Goal: Information Seeking & Learning: Learn about a topic

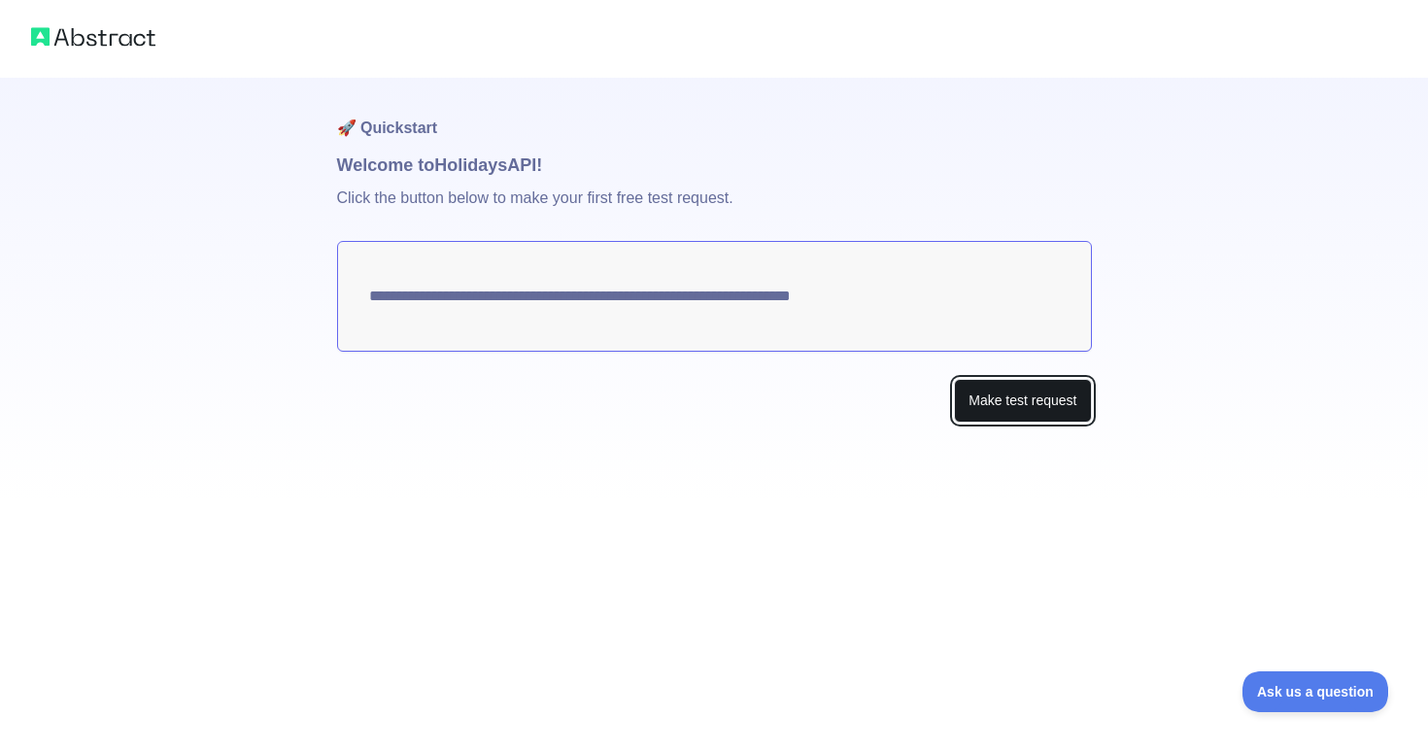
click at [1015, 400] on button "Make test request" at bounding box center [1022, 401] width 137 height 44
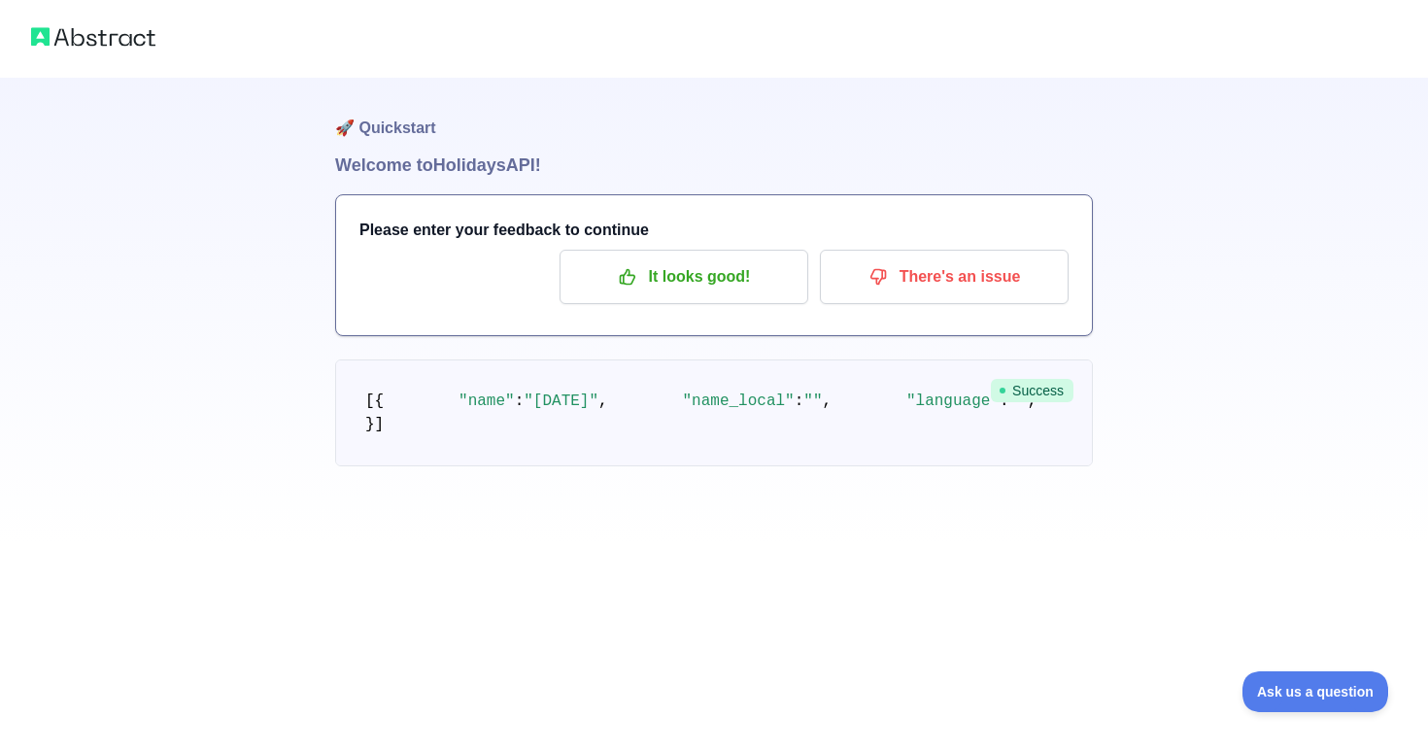
scroll to position [120, 0]
click at [740, 260] on p "It looks good!" at bounding box center [684, 276] width 220 height 33
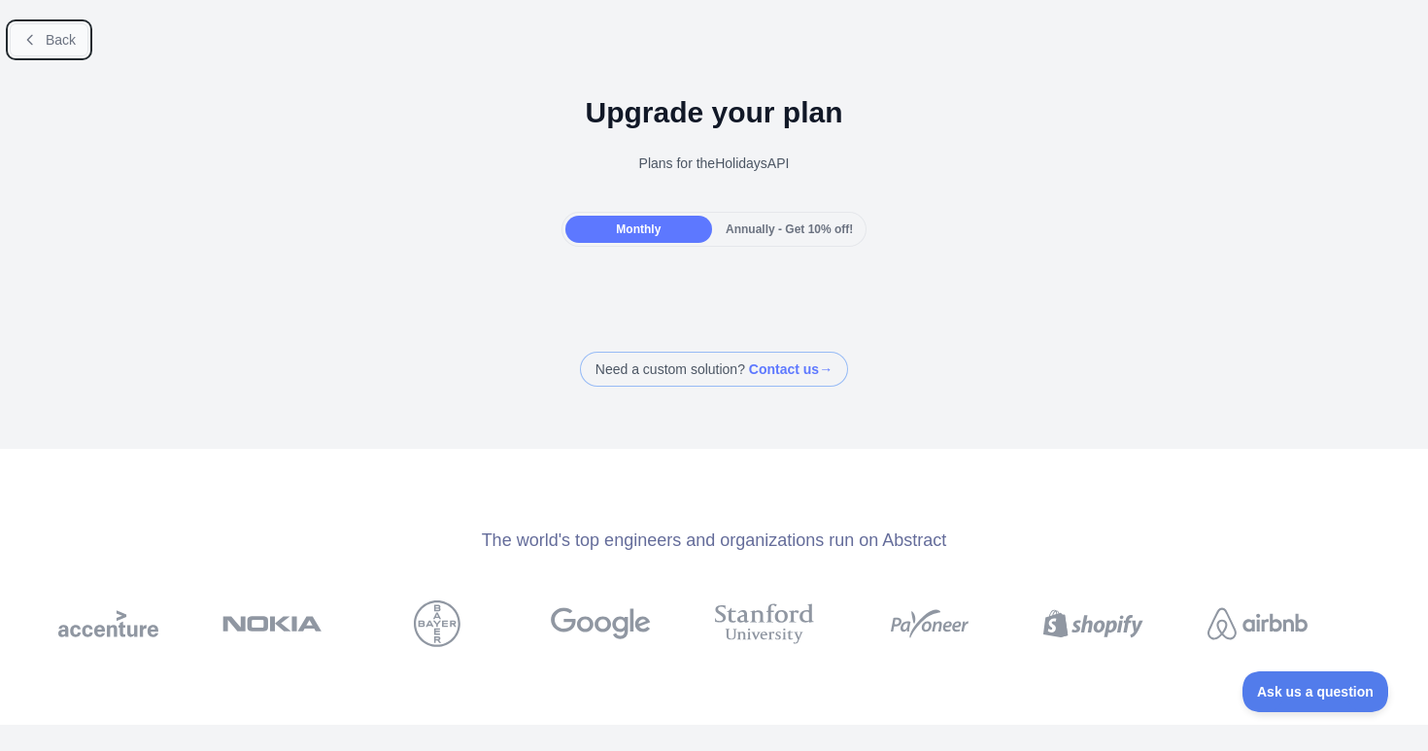
click at [43, 42] on button "Back" at bounding box center [49, 39] width 79 height 33
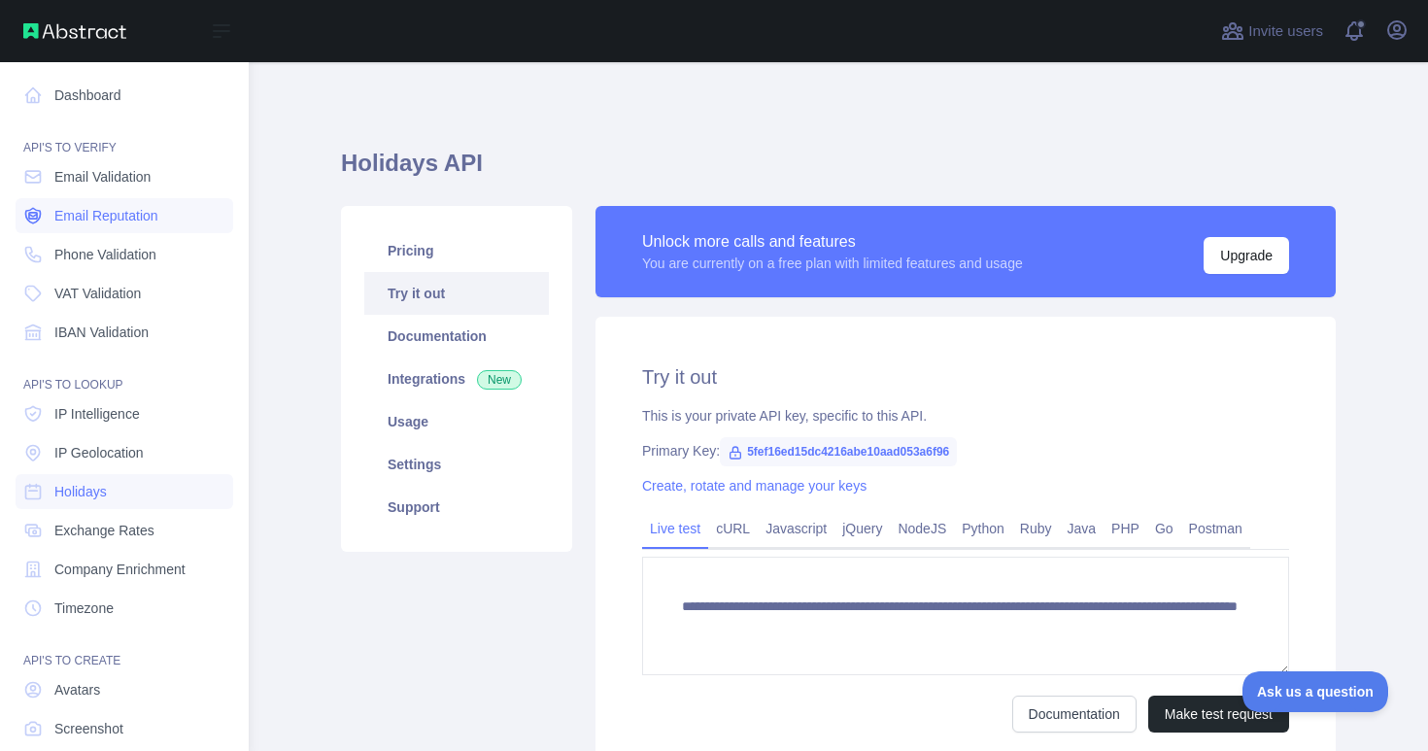
click at [129, 218] on span "Email Reputation" at bounding box center [106, 215] width 104 height 19
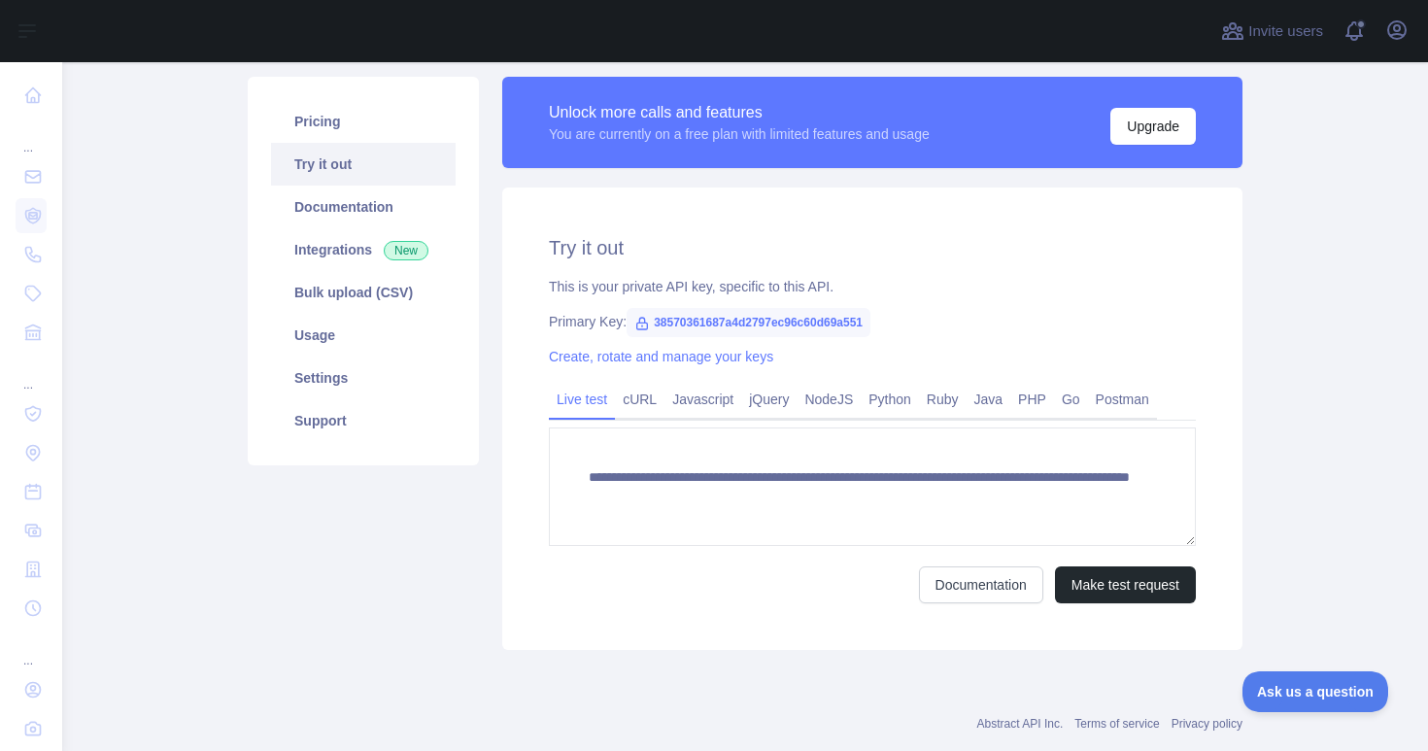
scroll to position [133, 0]
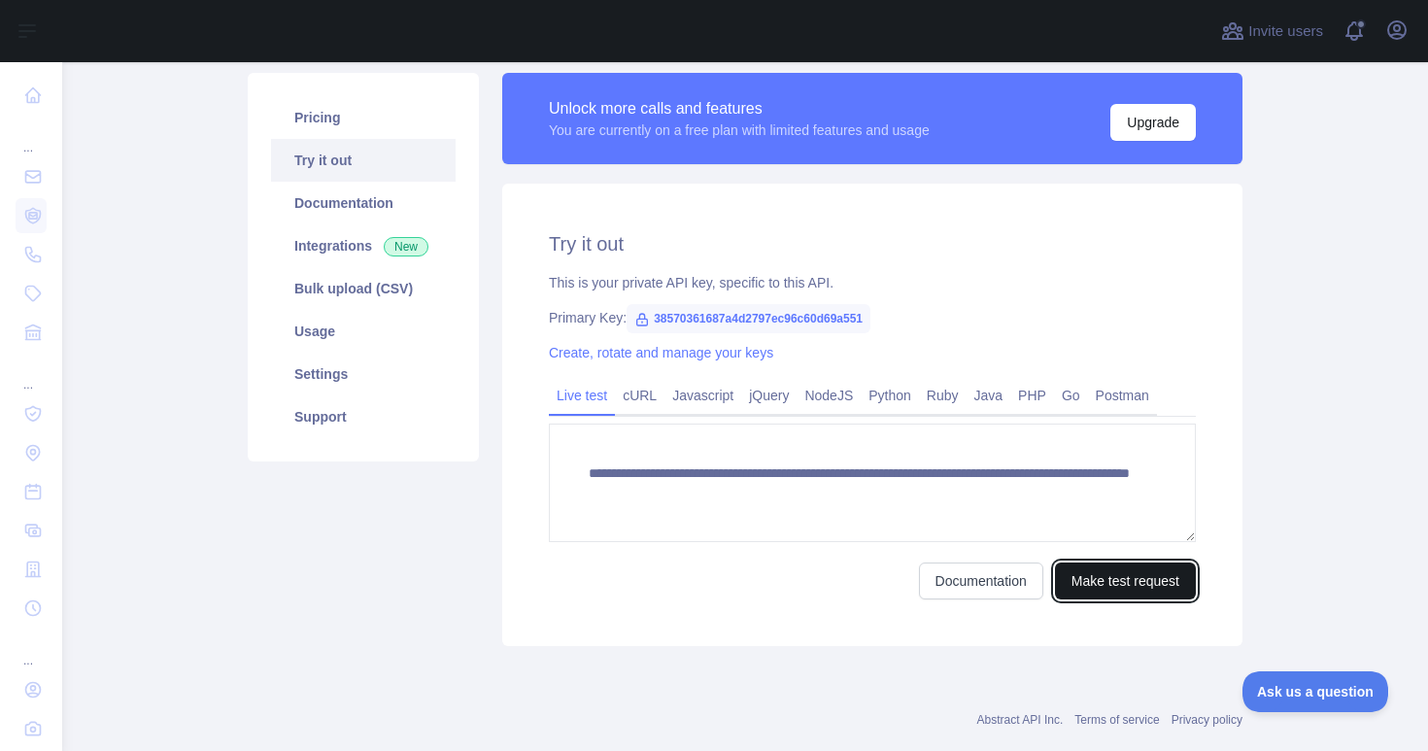
click at [1139, 578] on button "Make test request" at bounding box center [1125, 581] width 141 height 37
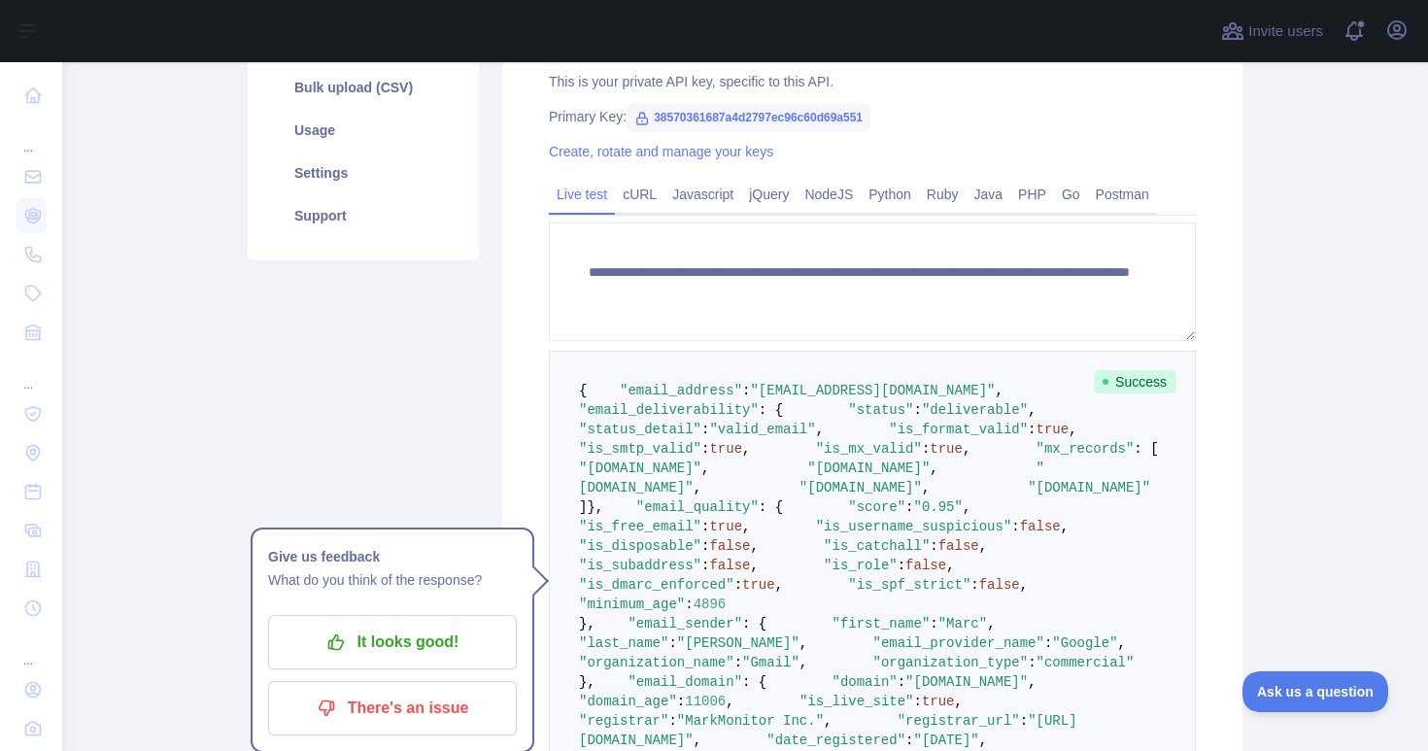
scroll to position [336, 0]
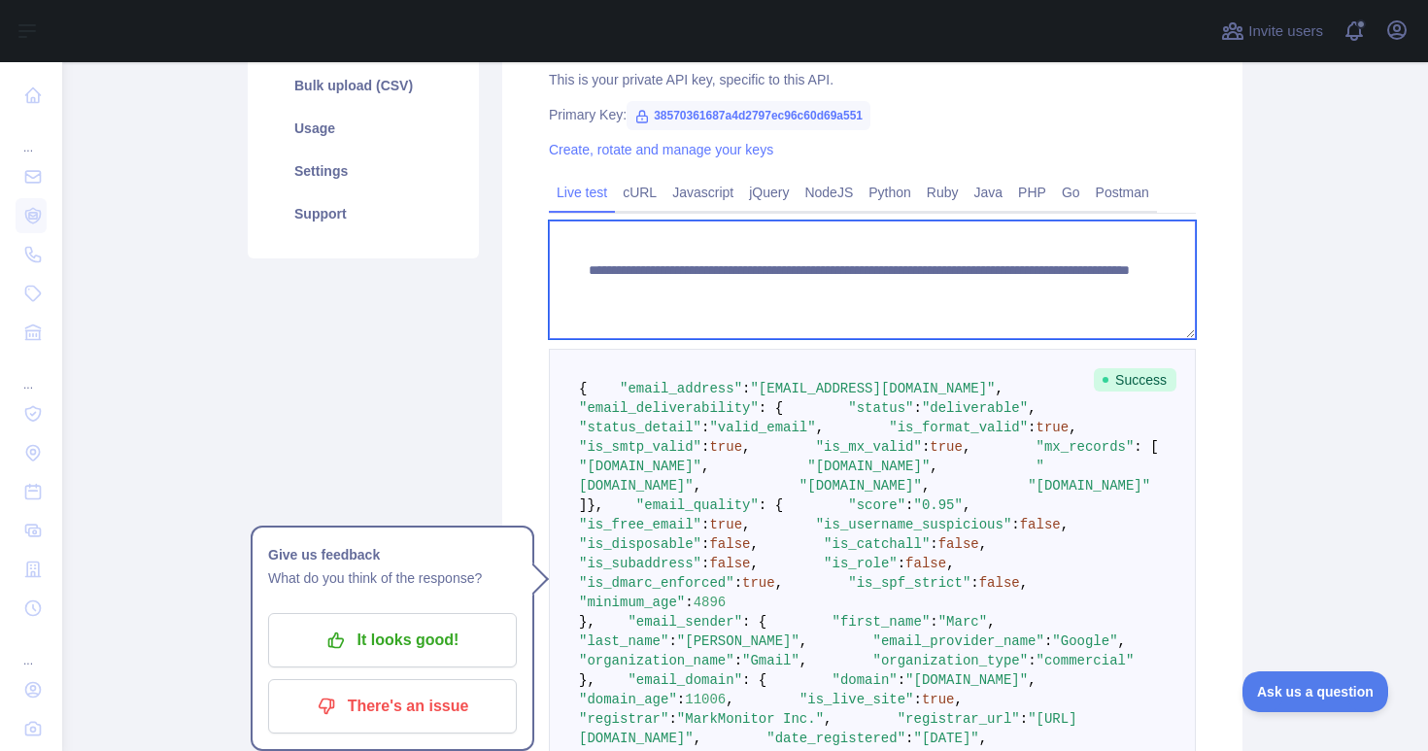
click at [998, 299] on textarea "**********" at bounding box center [872, 280] width 647 height 119
click at [1000, 289] on textarea "**********" at bounding box center [872, 280] width 647 height 119
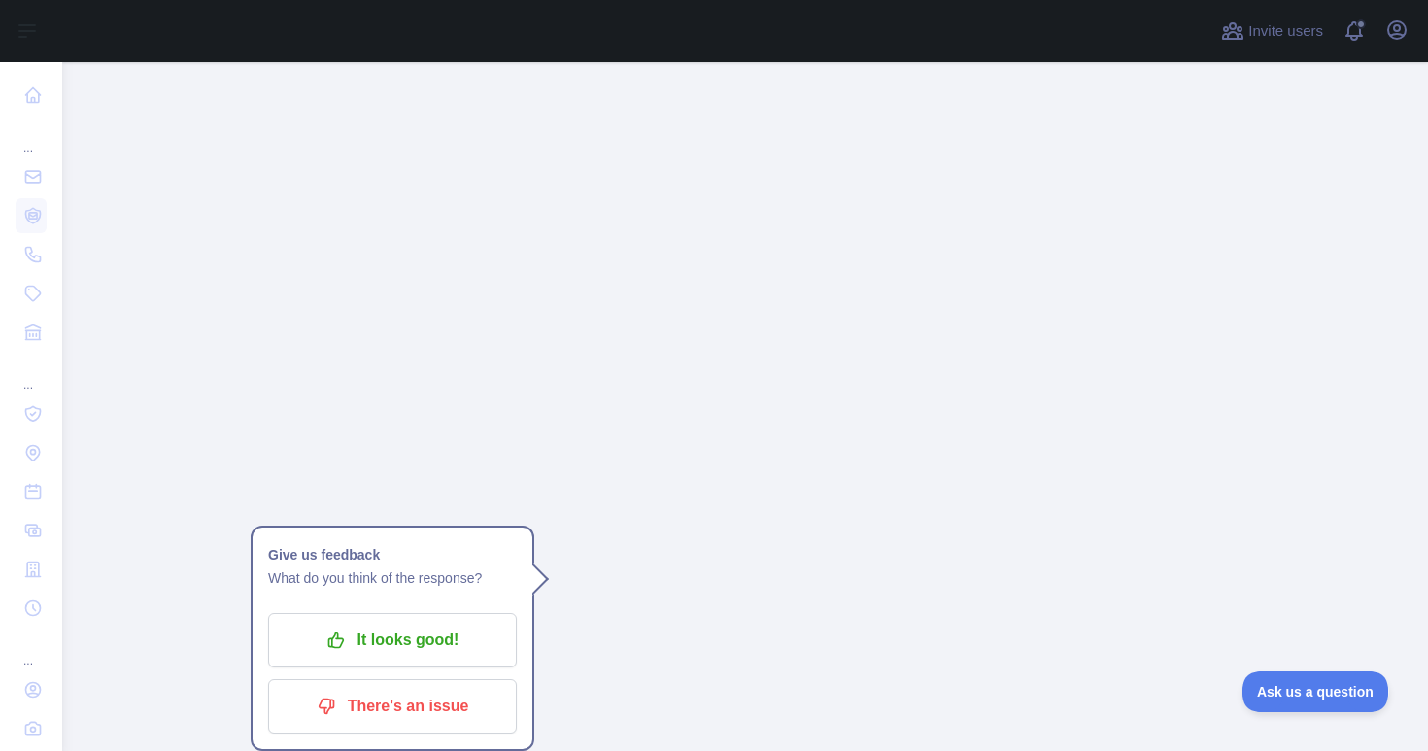
scroll to position [3386, 0]
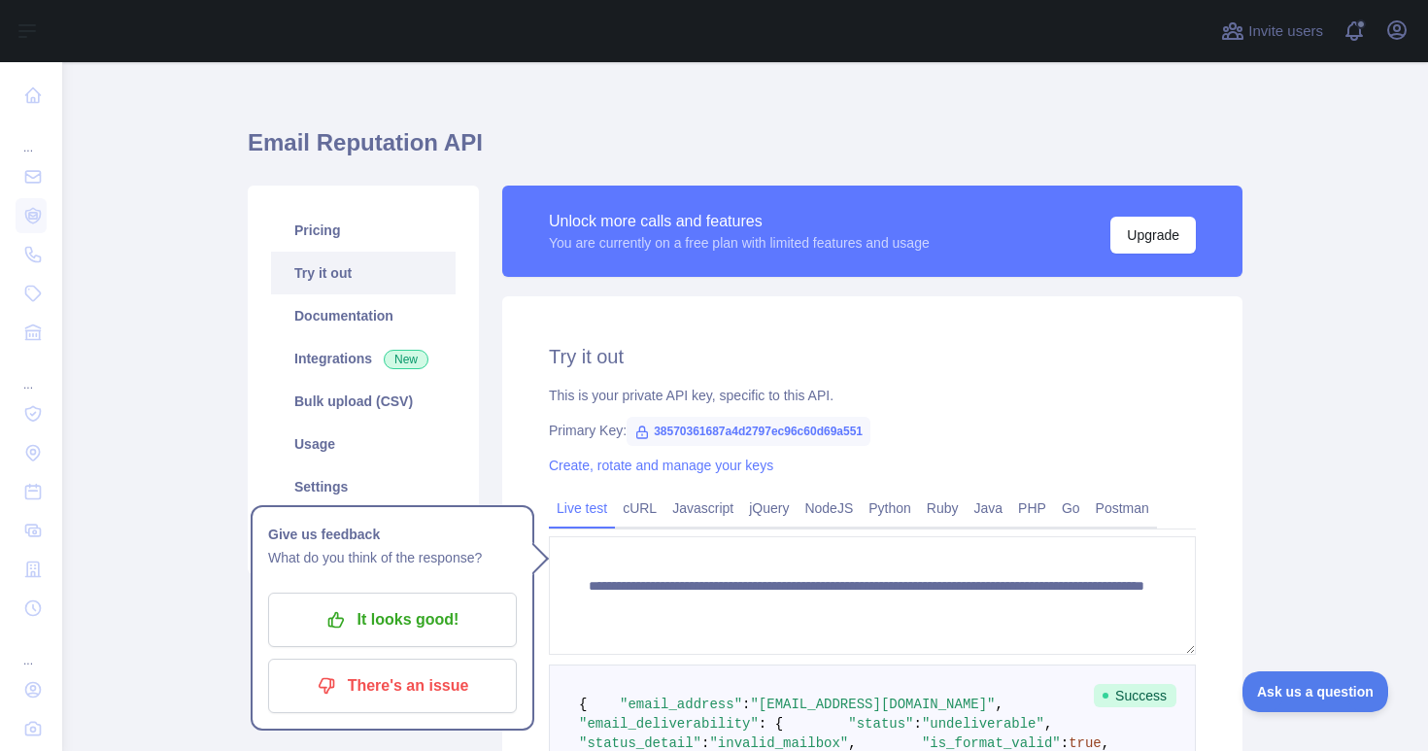
scroll to position [0, 0]
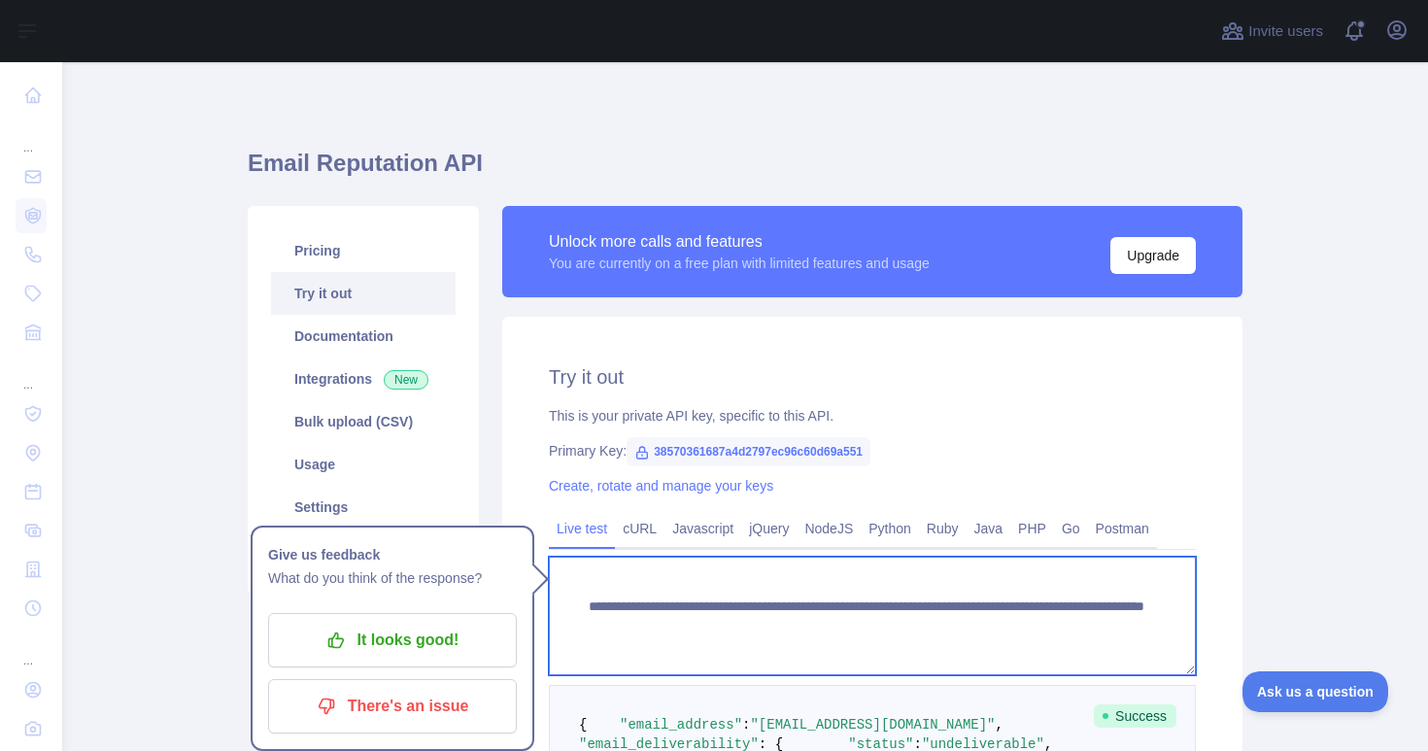
click at [1016, 623] on textarea "**********" at bounding box center [872, 616] width 647 height 119
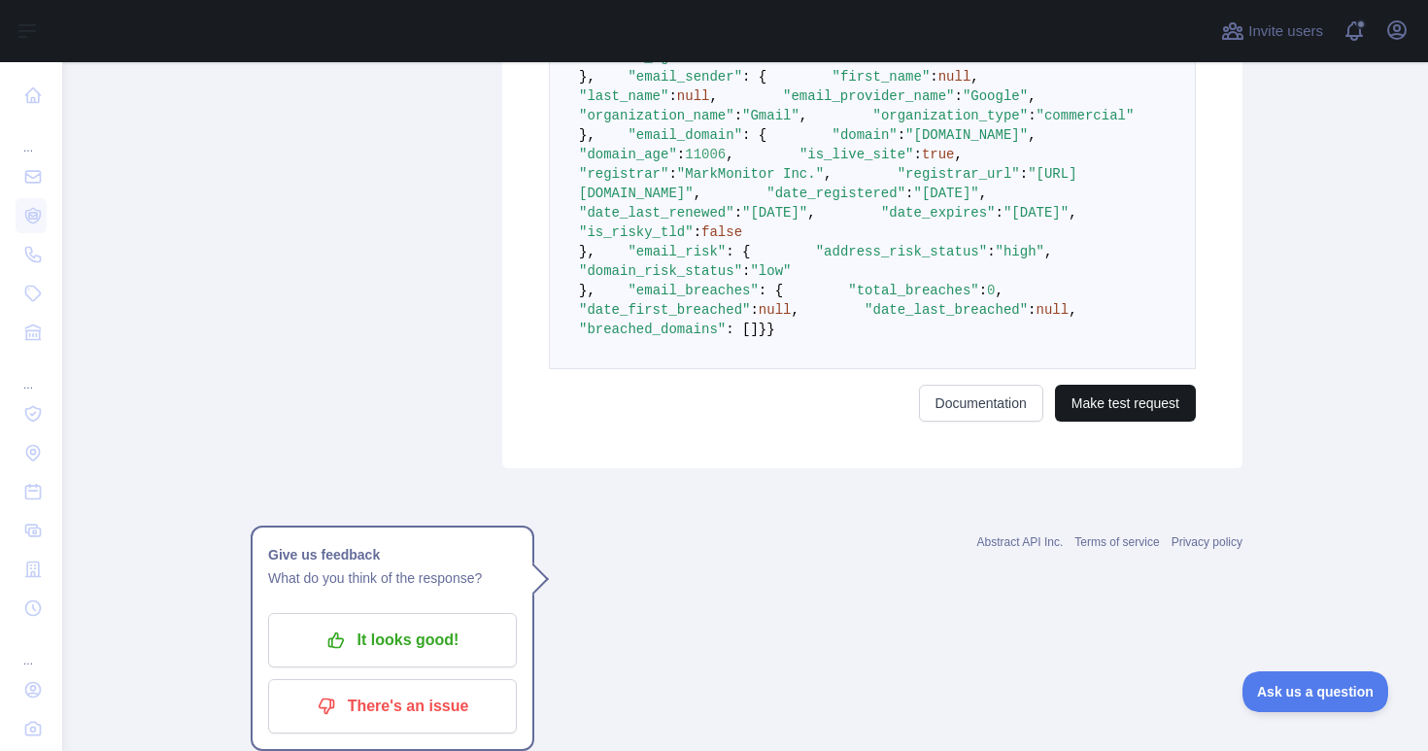
type textarea "**********"
click at [1131, 422] on button "Make test request" at bounding box center [1125, 403] width 141 height 37
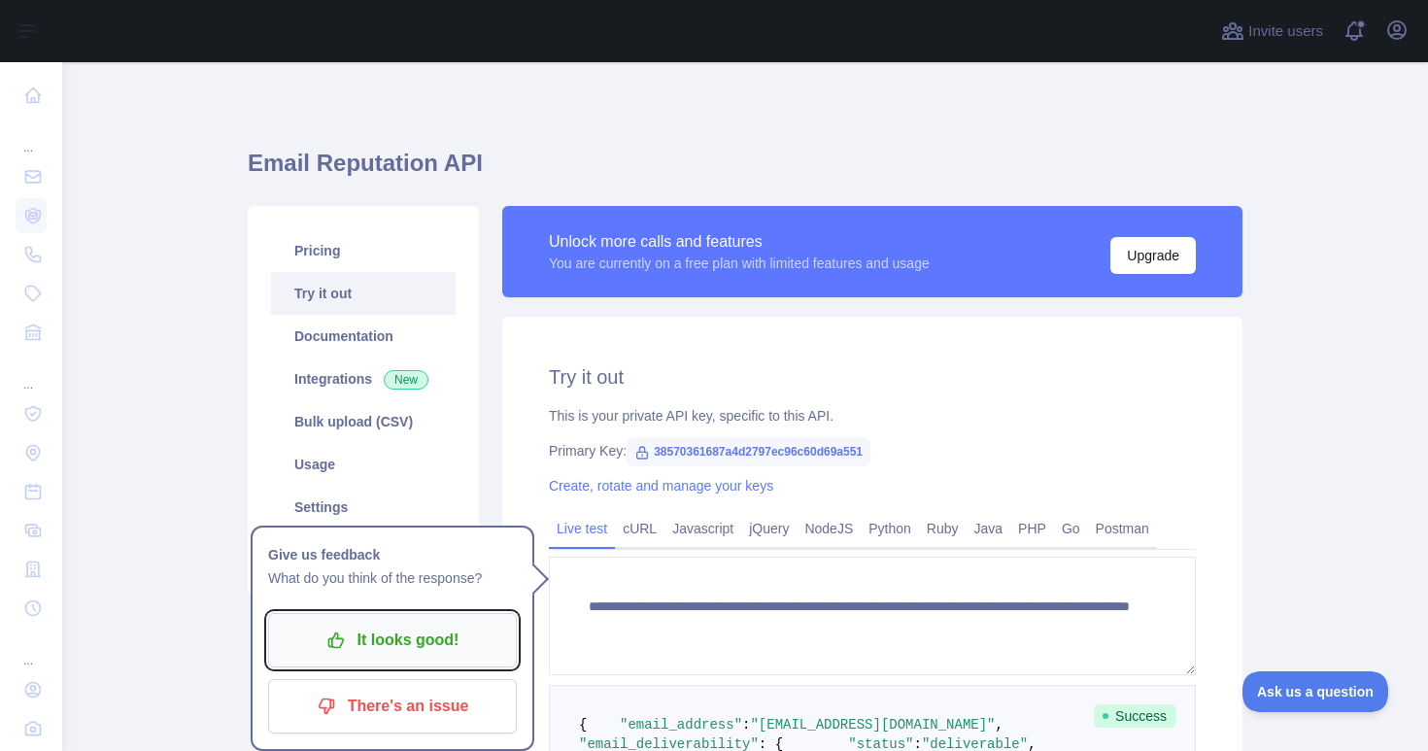
click at [449, 624] on p "It looks good!" at bounding box center [393, 640] width 220 height 33
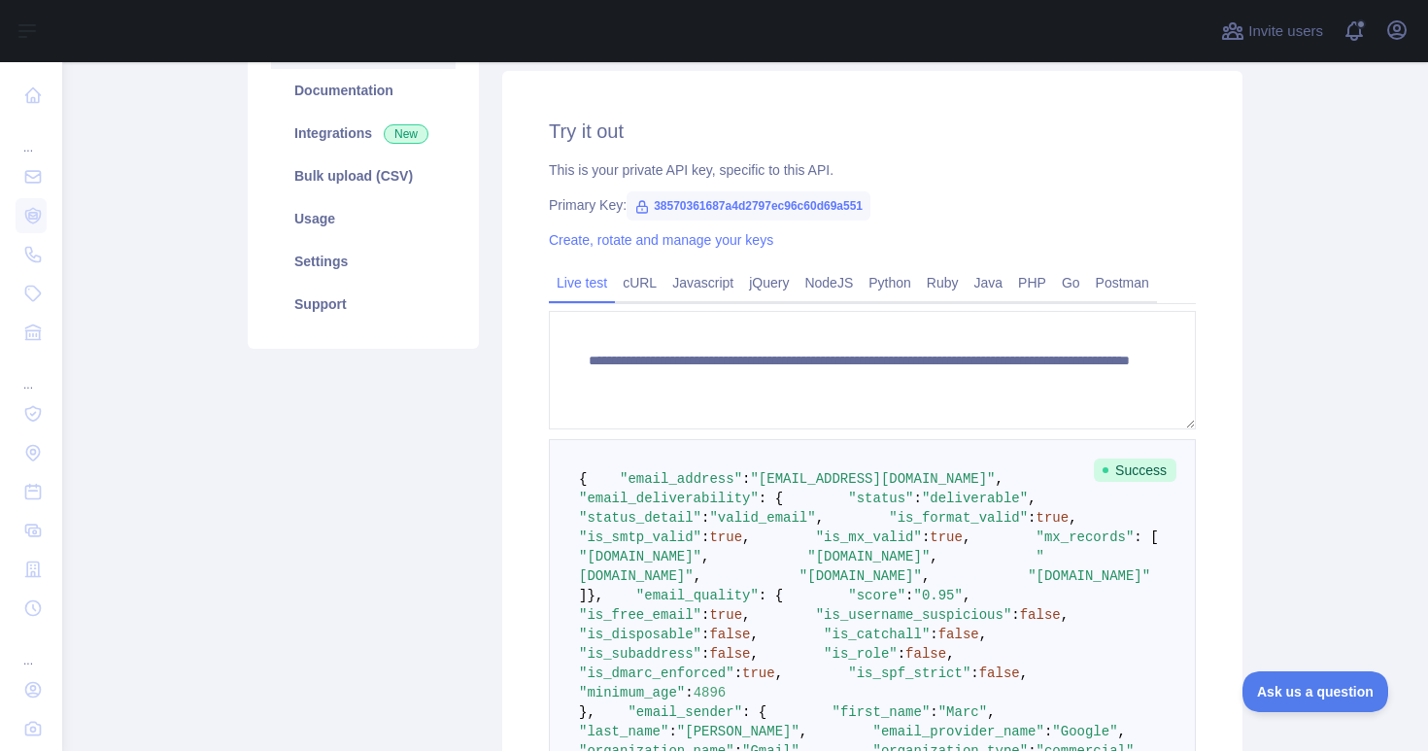
scroll to position [250, 0]
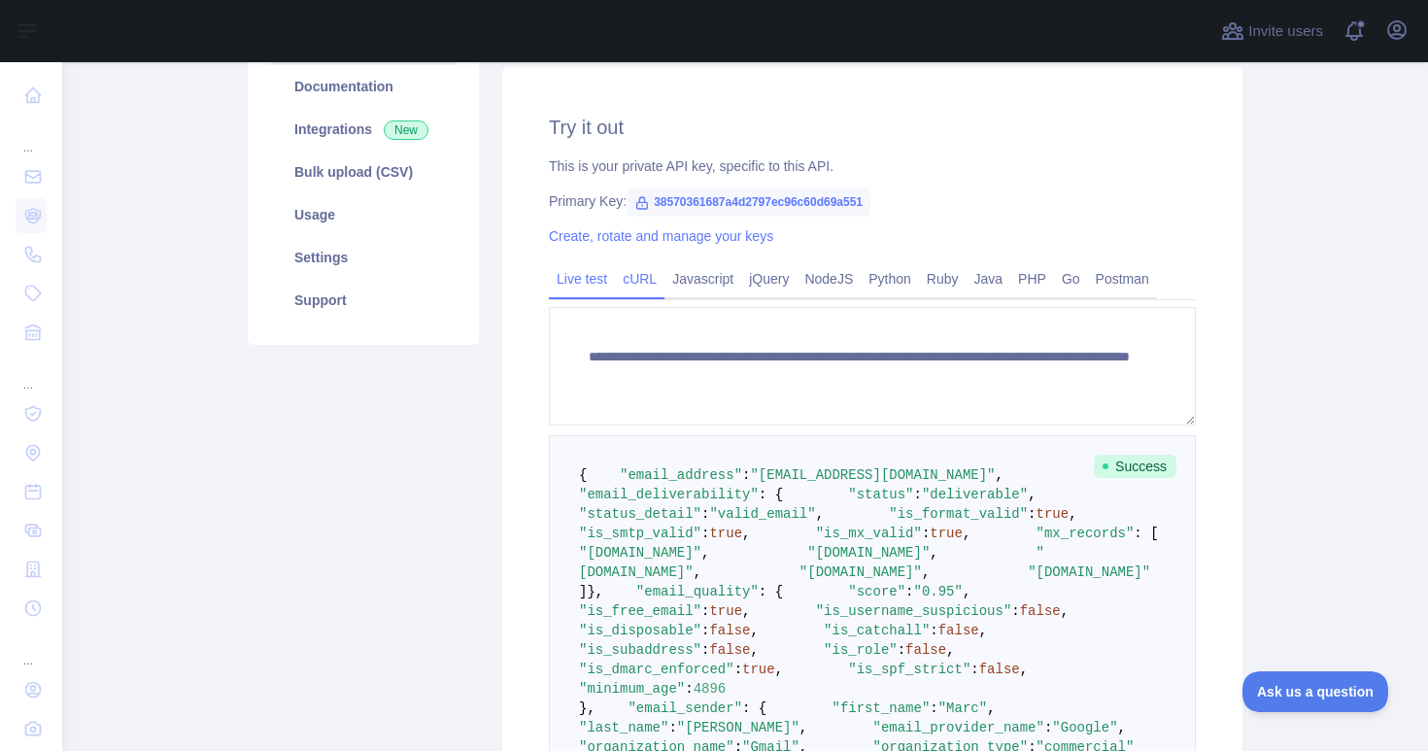
click at [647, 269] on link "cURL" at bounding box center [640, 278] width 50 height 31
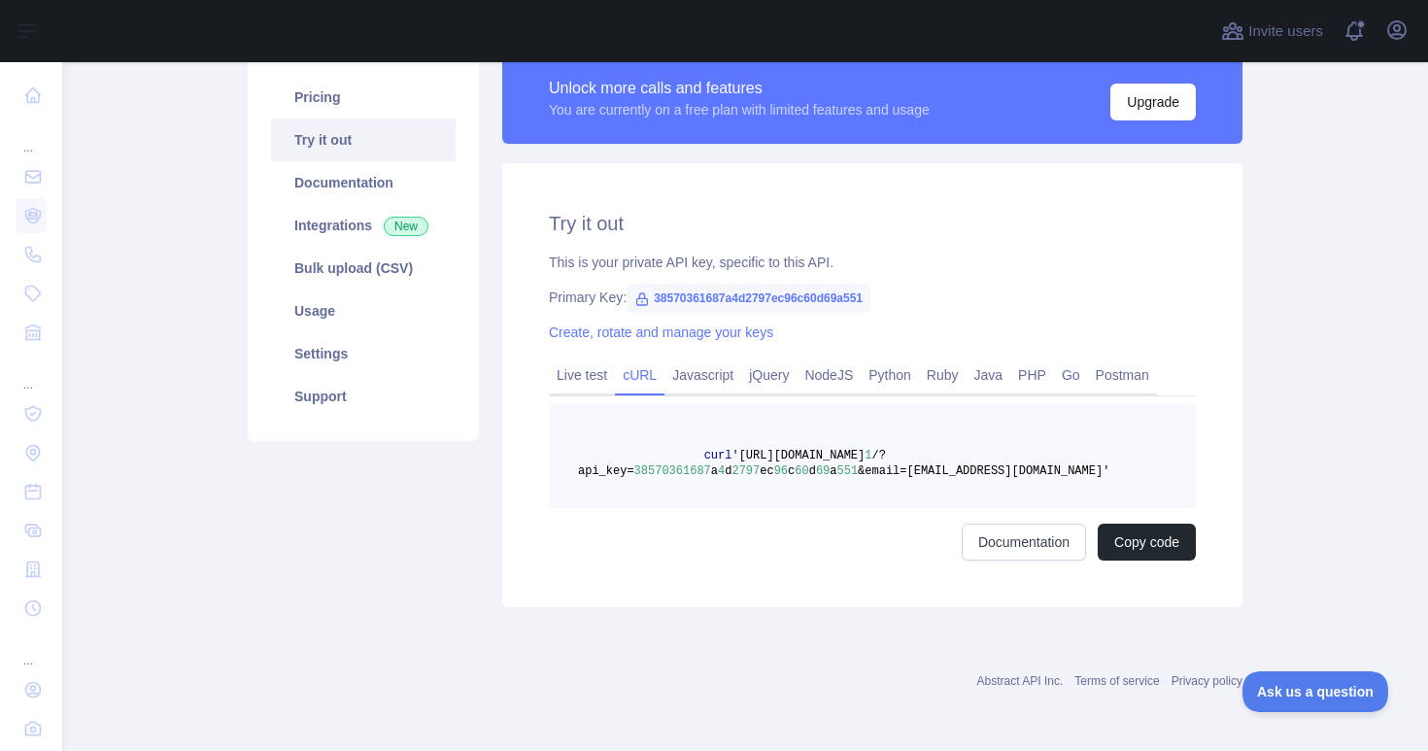
scroll to position [154, 0]
click at [729, 372] on link "Javascript" at bounding box center [703, 375] width 77 height 31
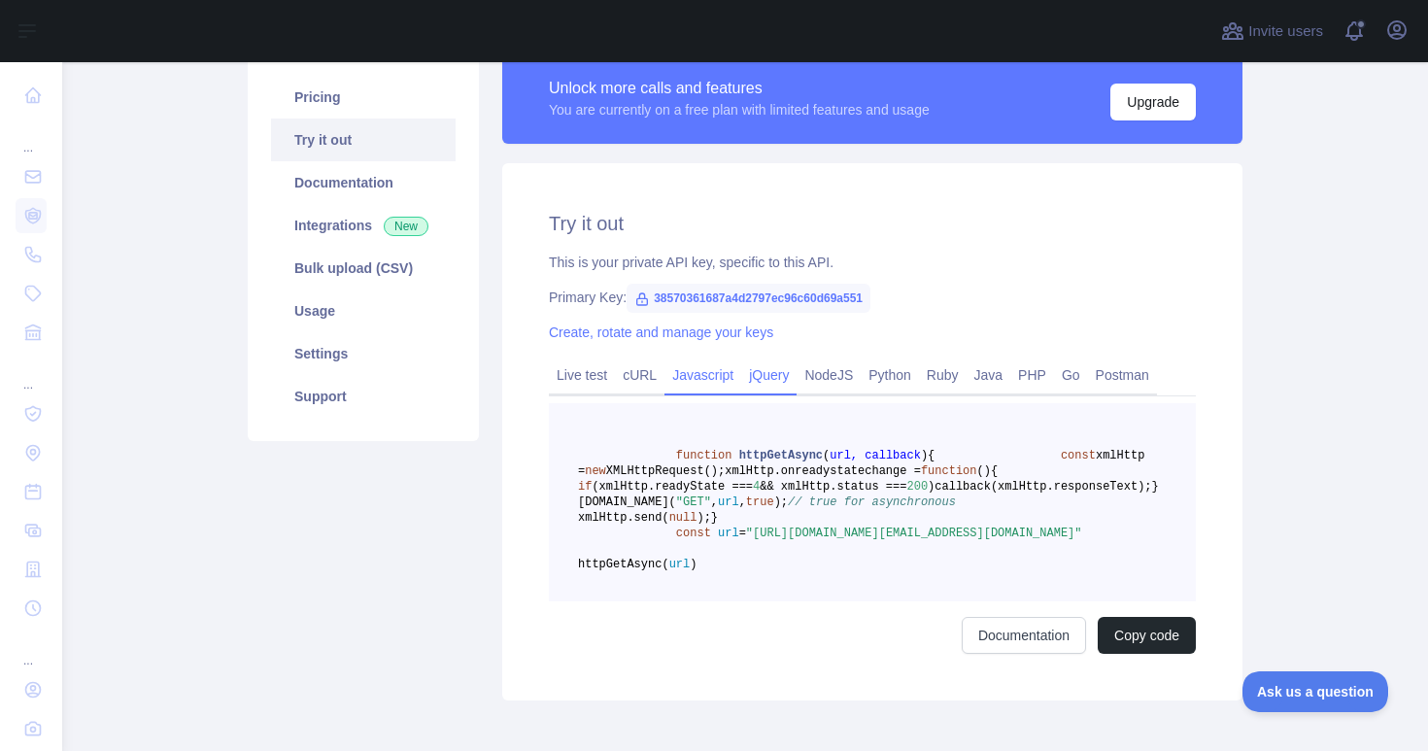
click at [797, 380] on link "jQuery" at bounding box center [768, 375] width 55 height 31
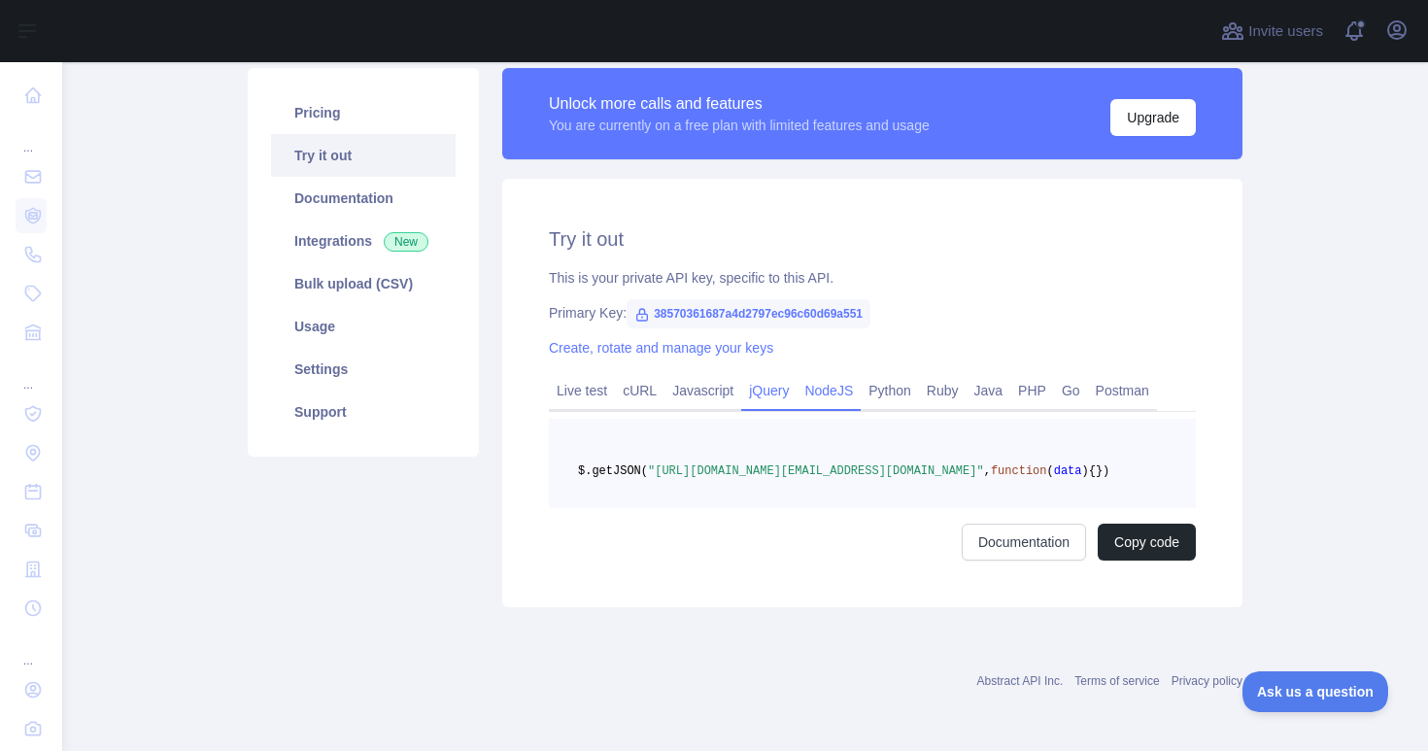
click at [836, 376] on link "NodeJS" at bounding box center [829, 390] width 64 height 31
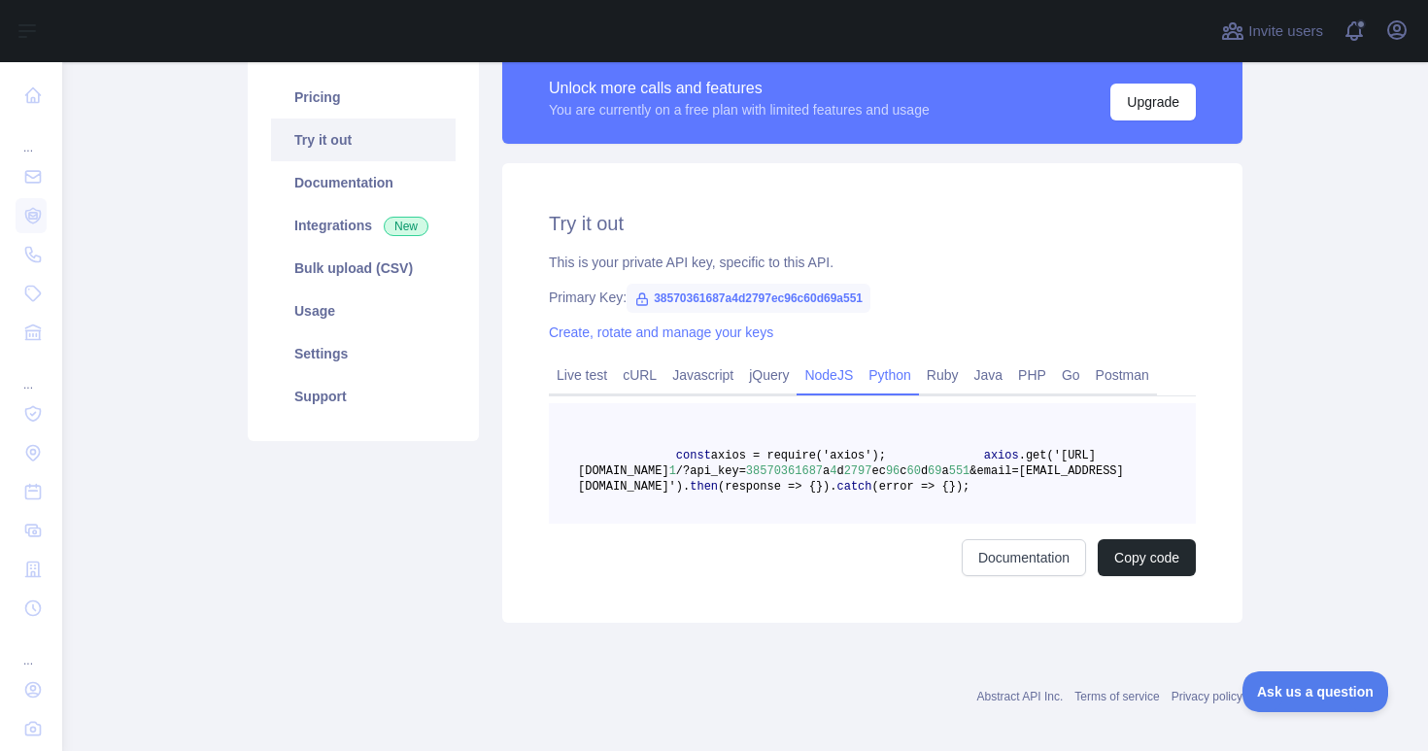
click at [916, 381] on link "Python" at bounding box center [890, 375] width 58 height 31
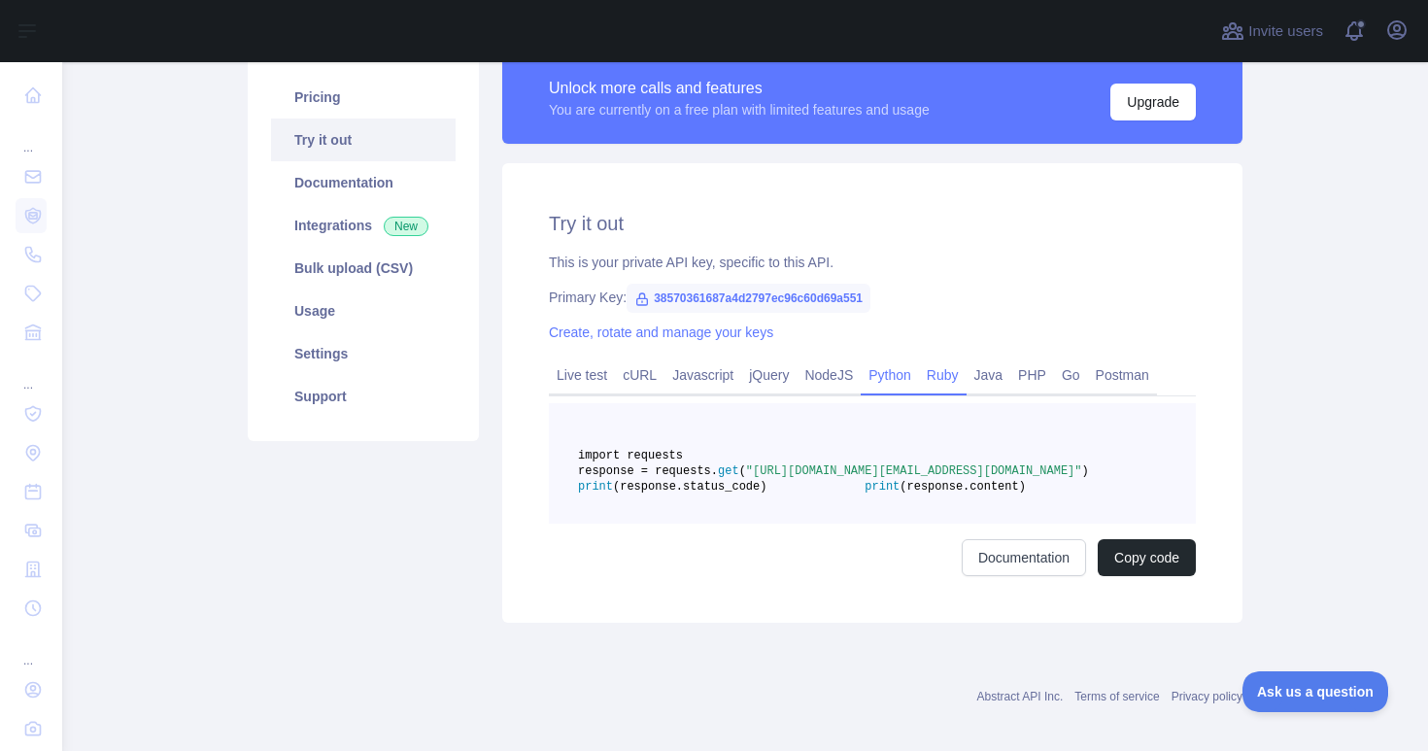
click at [953, 373] on link "Ruby" at bounding box center [943, 375] width 48 height 31
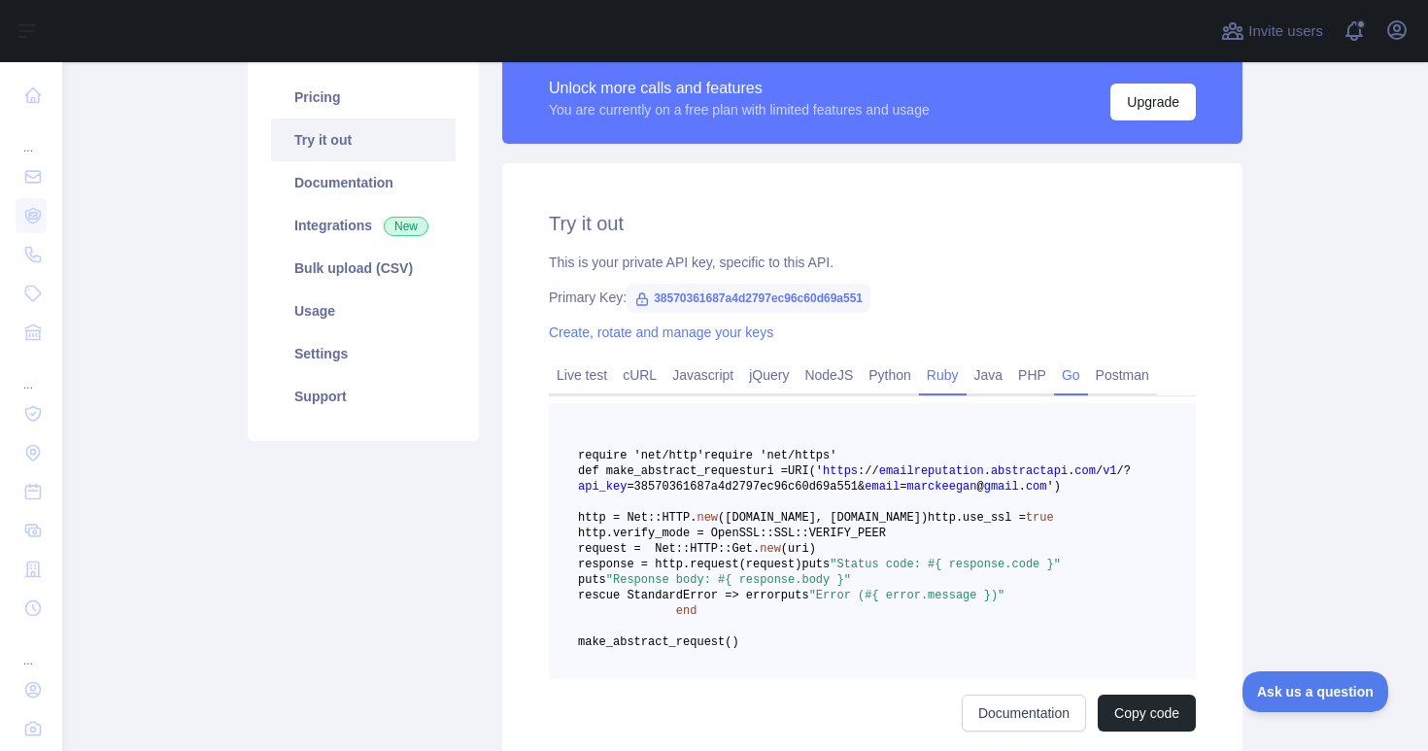
click at [1087, 373] on link "Go" at bounding box center [1071, 375] width 34 height 31
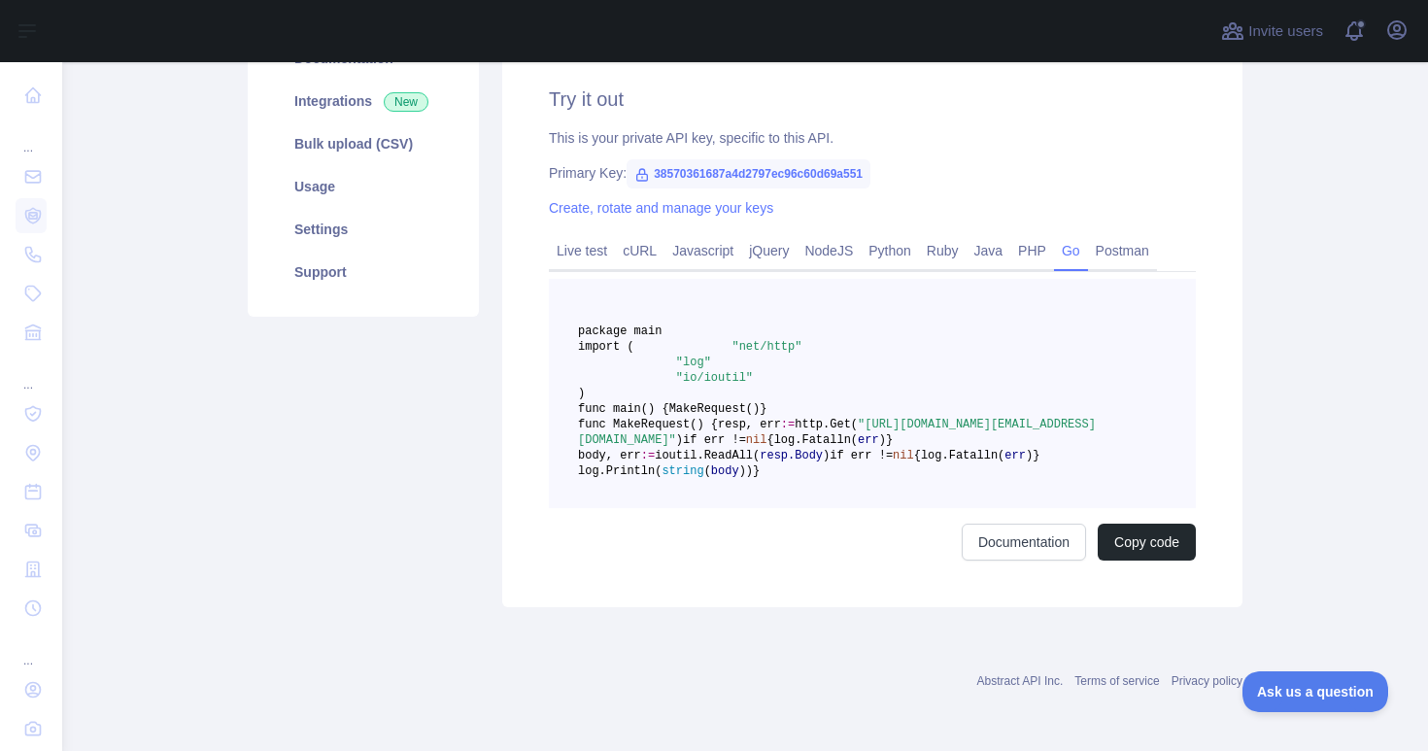
scroll to position [188, 0]
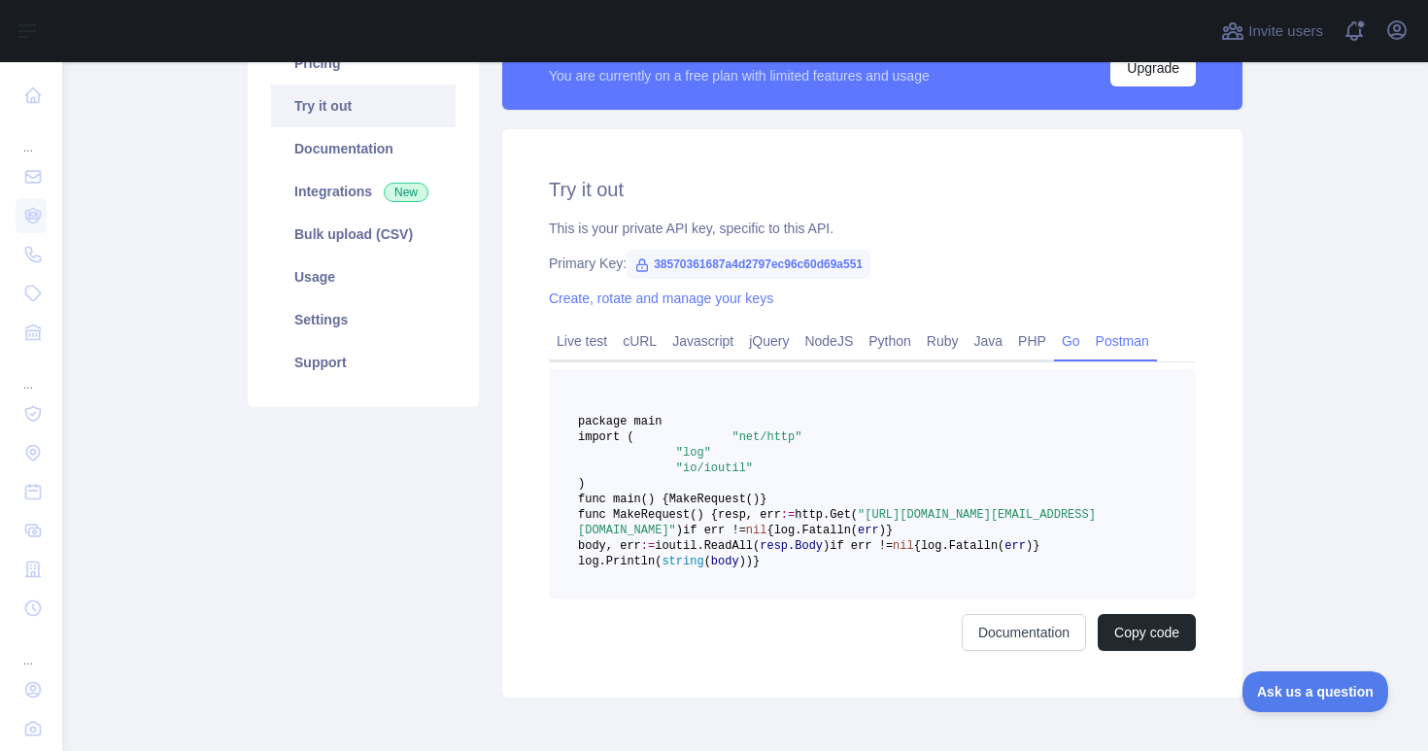
click at [1155, 331] on link "Postman" at bounding box center [1122, 341] width 69 height 31
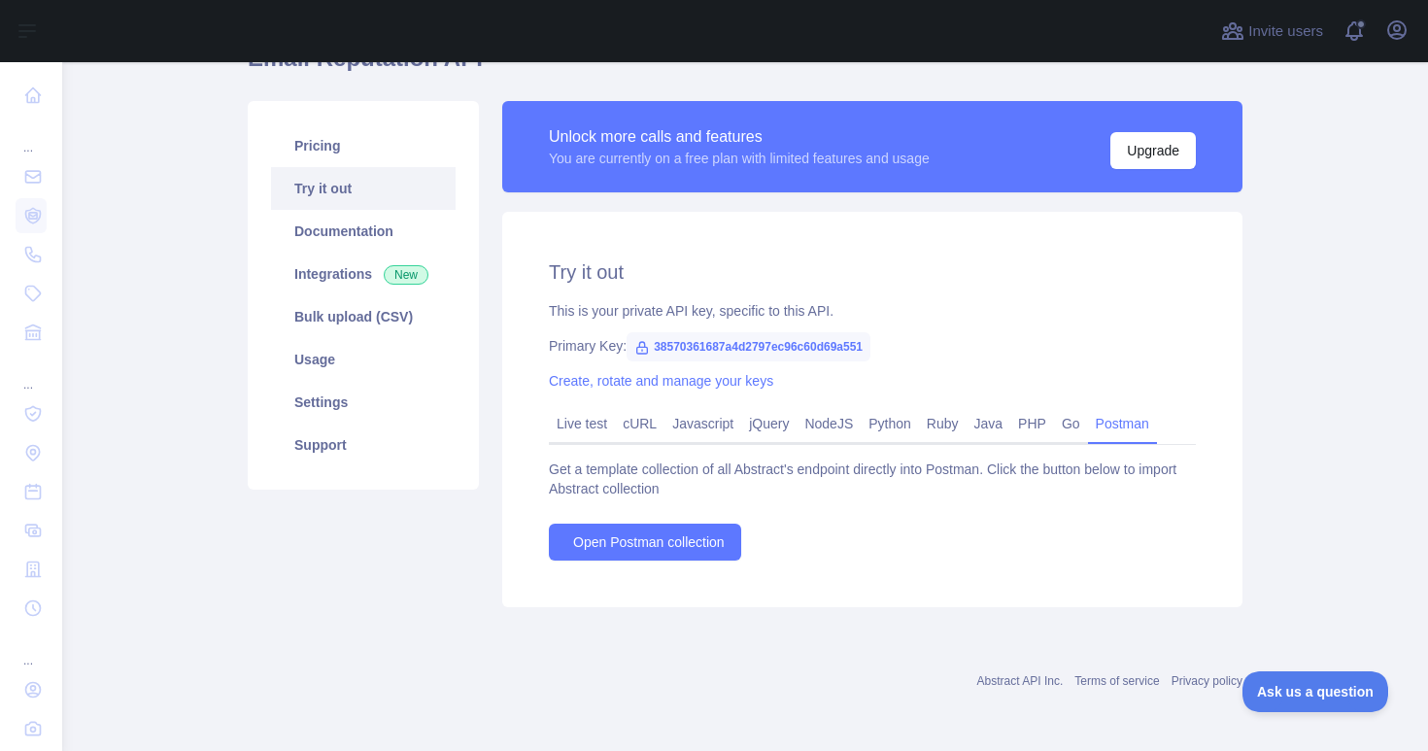
scroll to position [105, 0]
click at [590, 424] on link "Live test" at bounding box center [582, 423] width 66 height 31
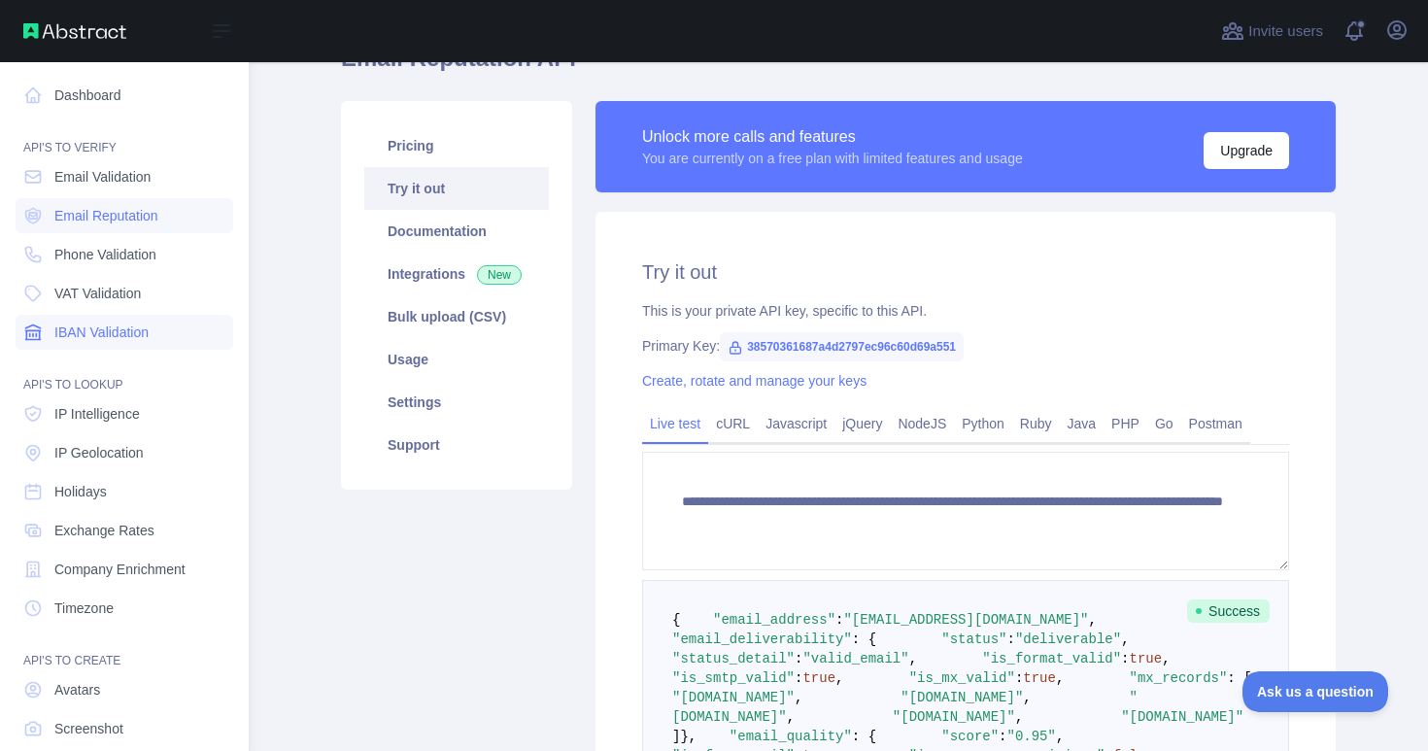
click at [41, 334] on icon at bounding box center [32, 332] width 19 height 19
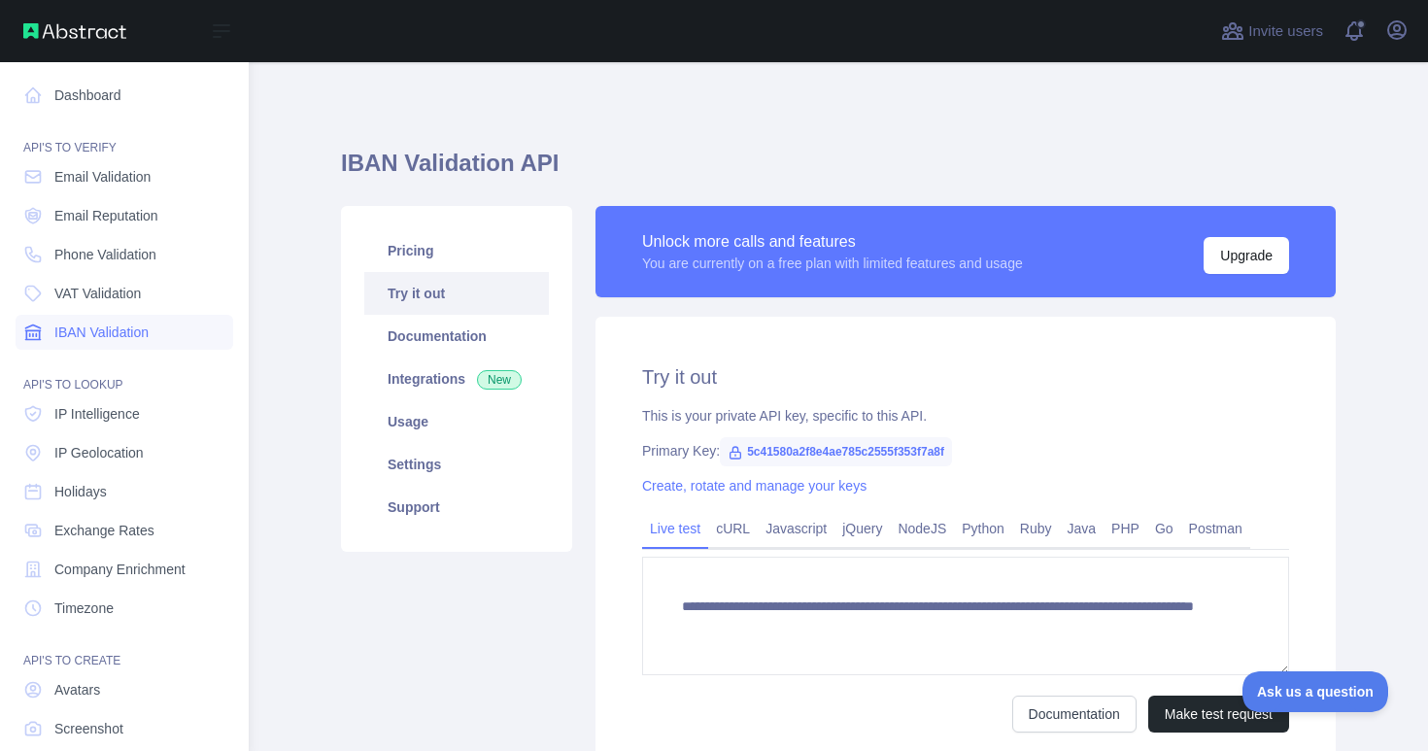
scroll to position [104, 0]
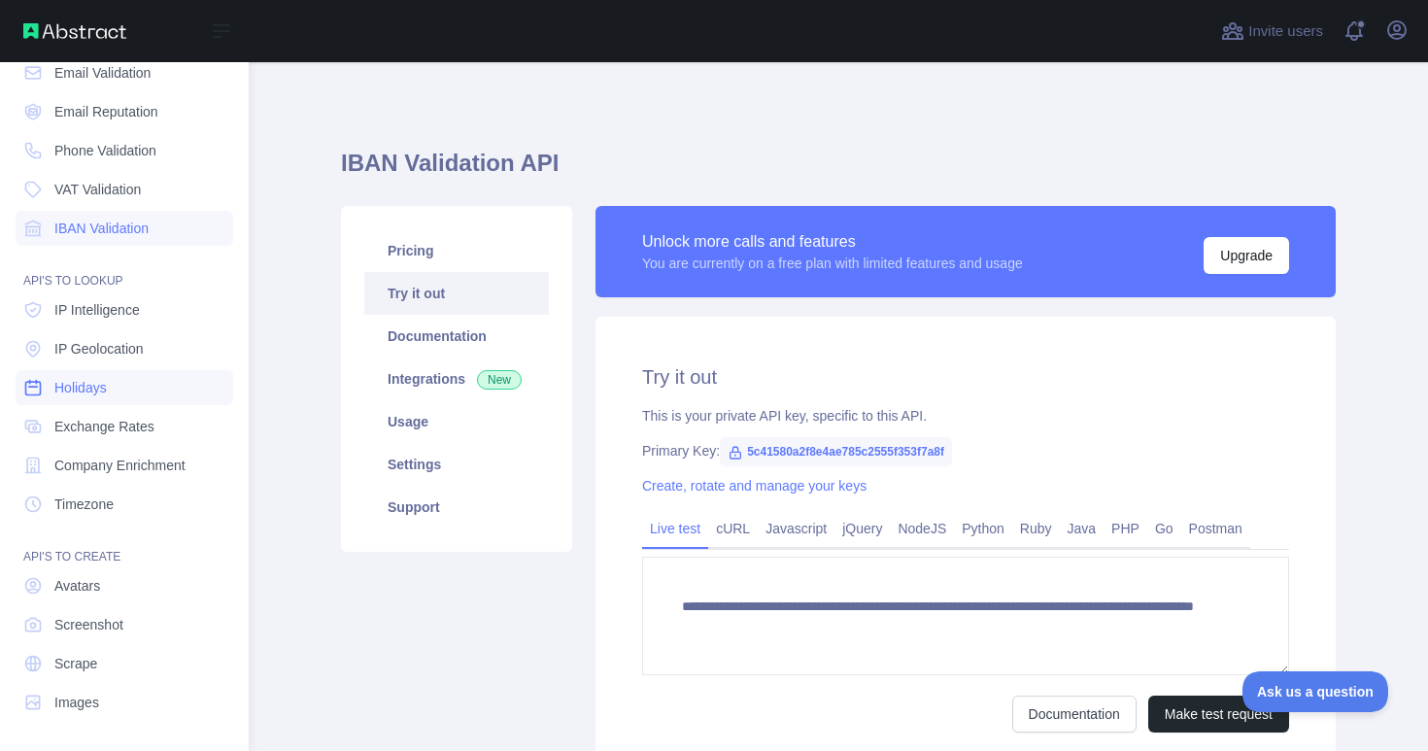
click at [79, 382] on span "Holidays" at bounding box center [80, 387] width 52 height 19
click at [112, 460] on span "Company Enrichment" at bounding box center [119, 465] width 131 height 19
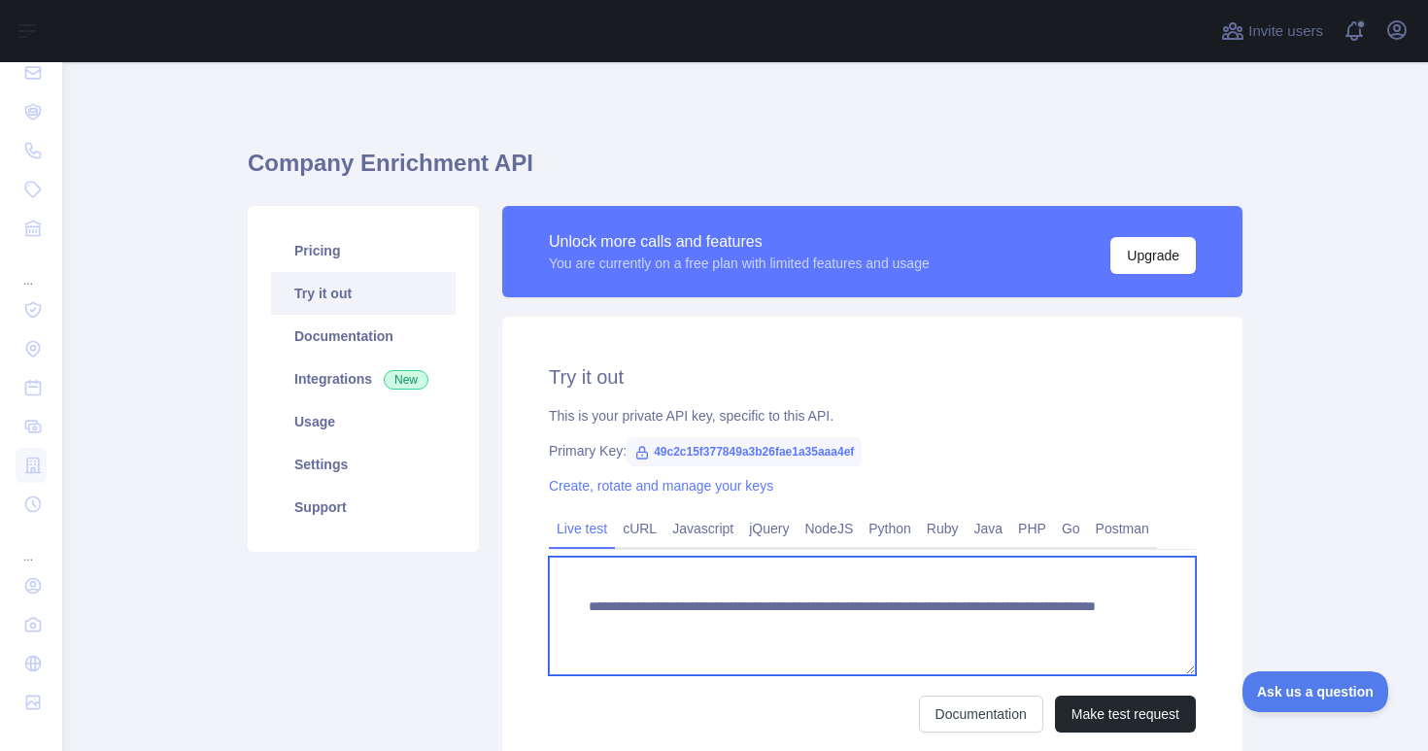
drag, startPoint x: 1025, startPoint y: 628, endPoint x: 950, endPoint y: 623, distance: 75.0
click at [950, 623] on textarea "**********" at bounding box center [872, 616] width 647 height 119
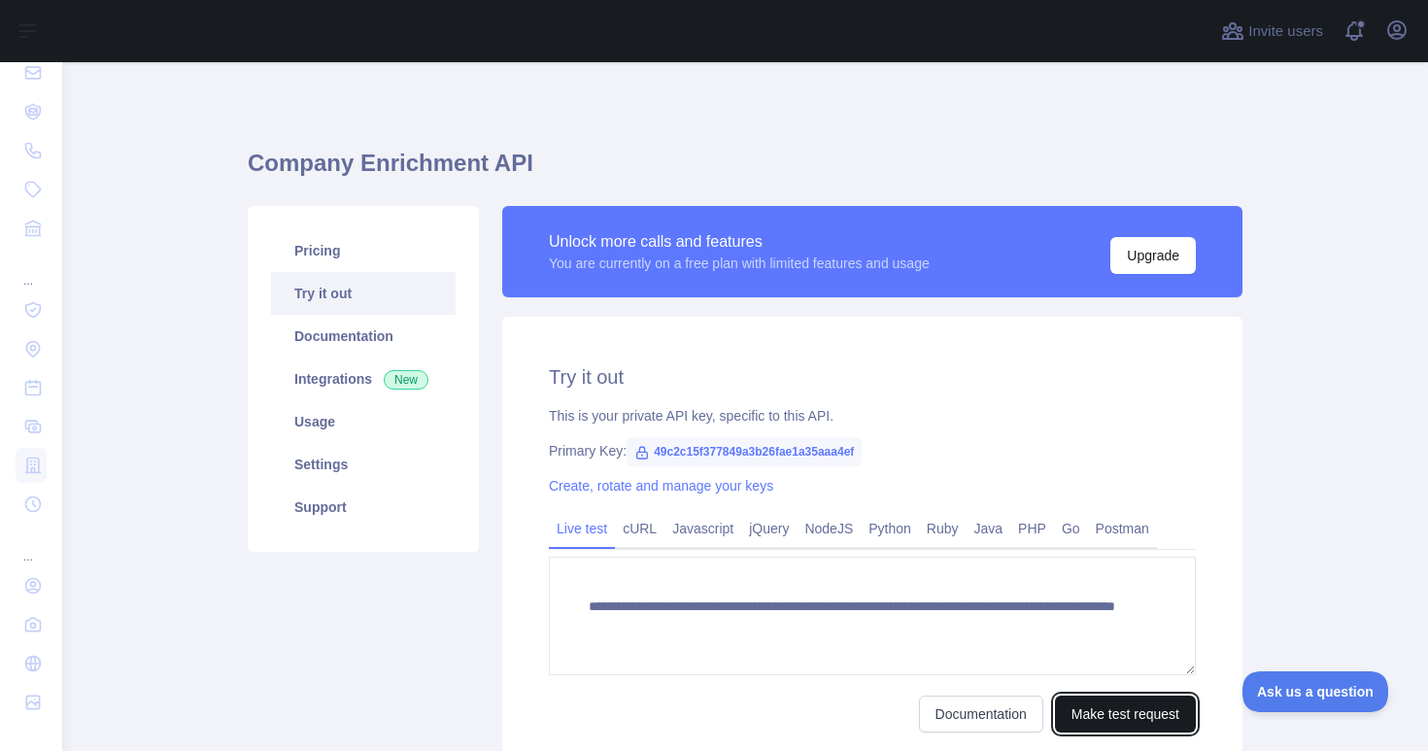
click at [1138, 708] on button "Make test request" at bounding box center [1125, 714] width 141 height 37
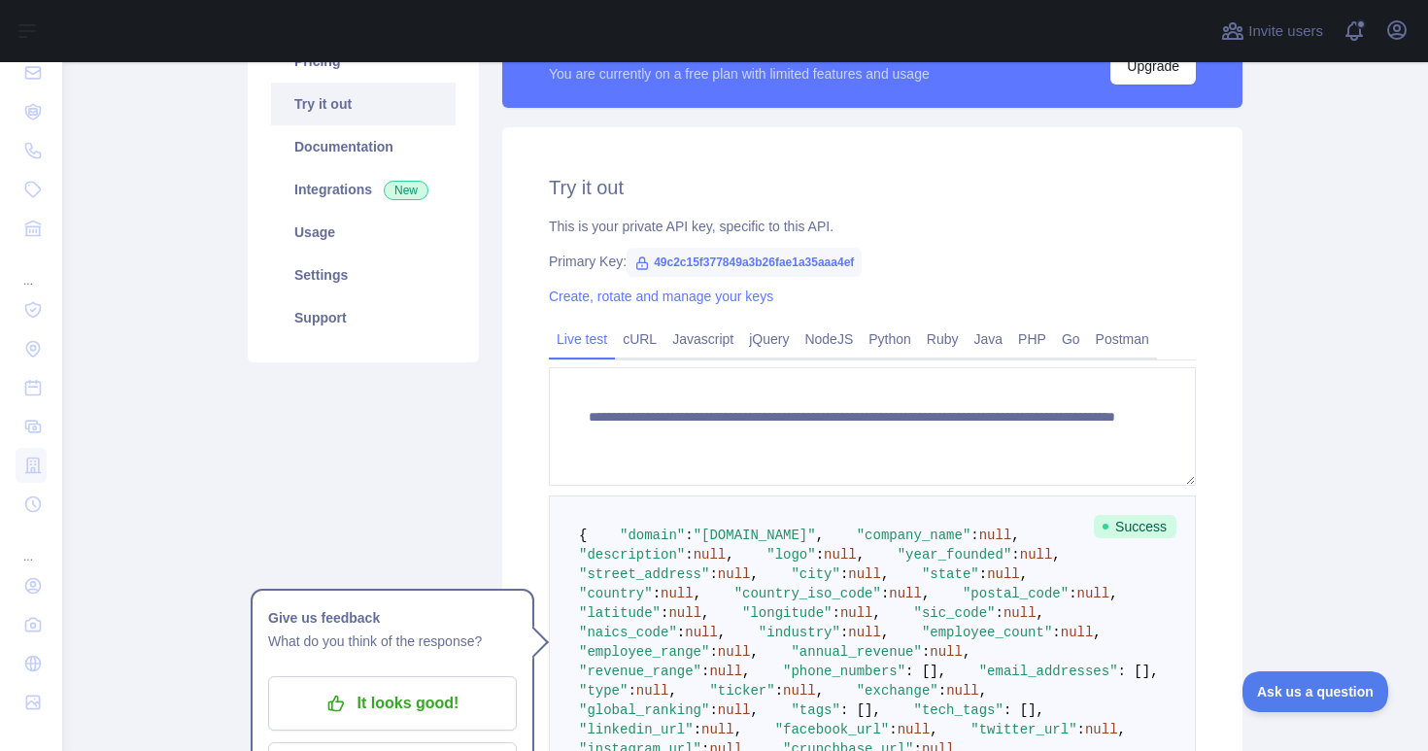
scroll to position [193, 0]
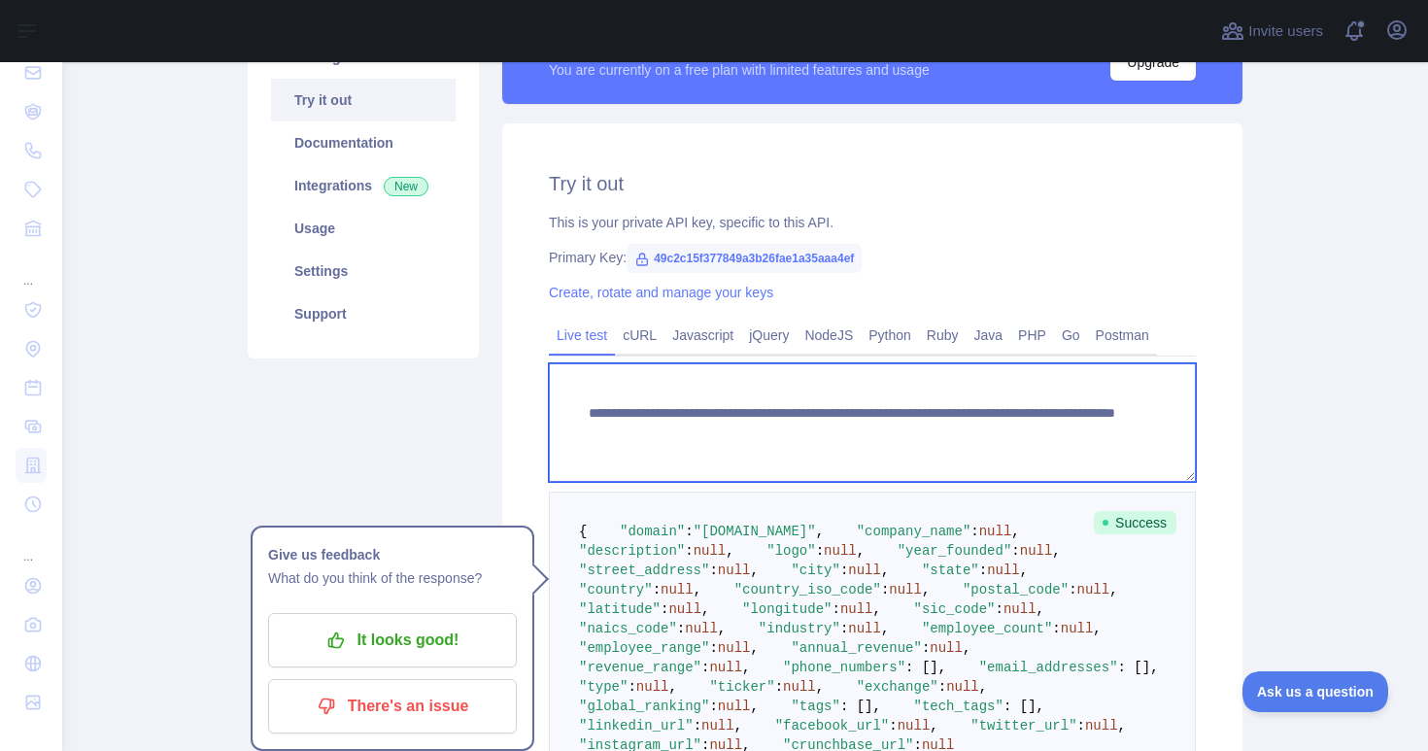
drag, startPoint x: 1065, startPoint y: 430, endPoint x: 964, endPoint y: 435, distance: 101.2
click at [964, 435] on textarea "**********" at bounding box center [872, 422] width 647 height 119
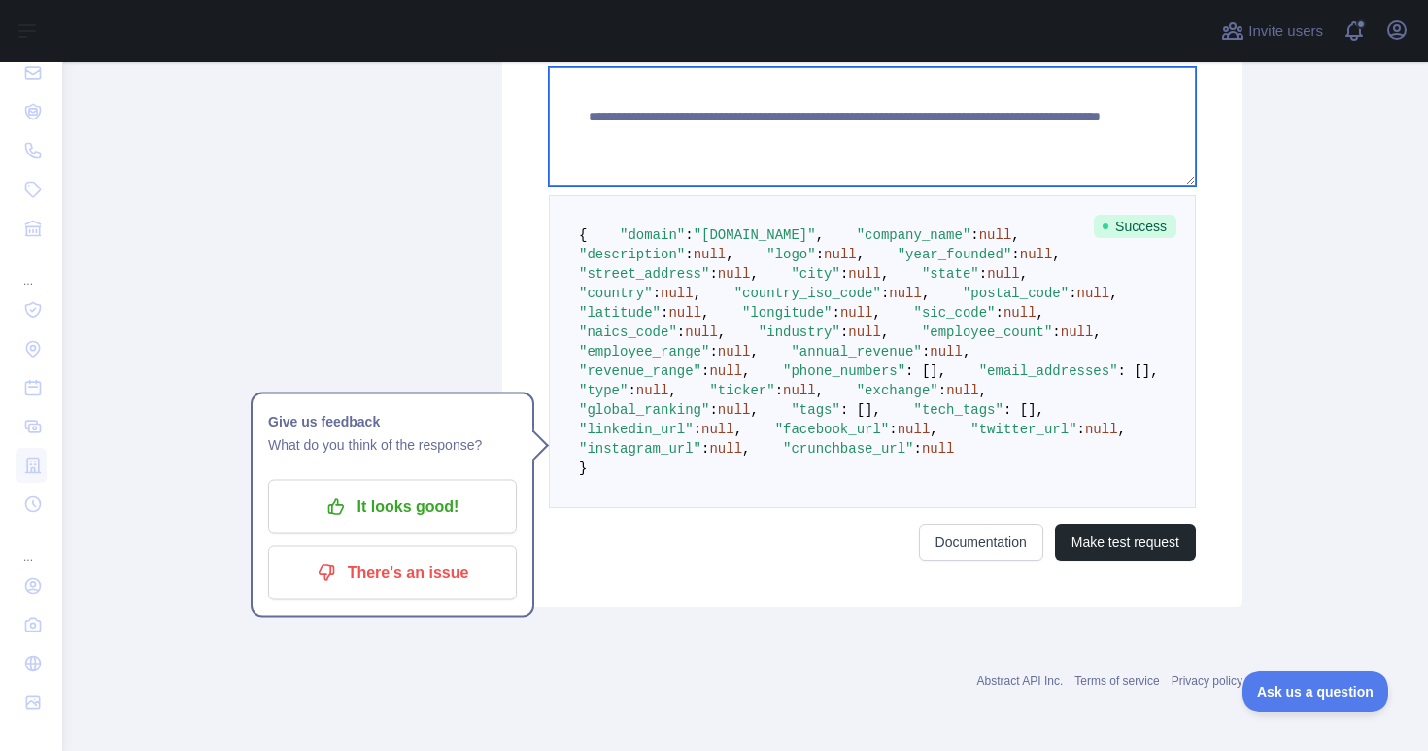
scroll to position [855, 0]
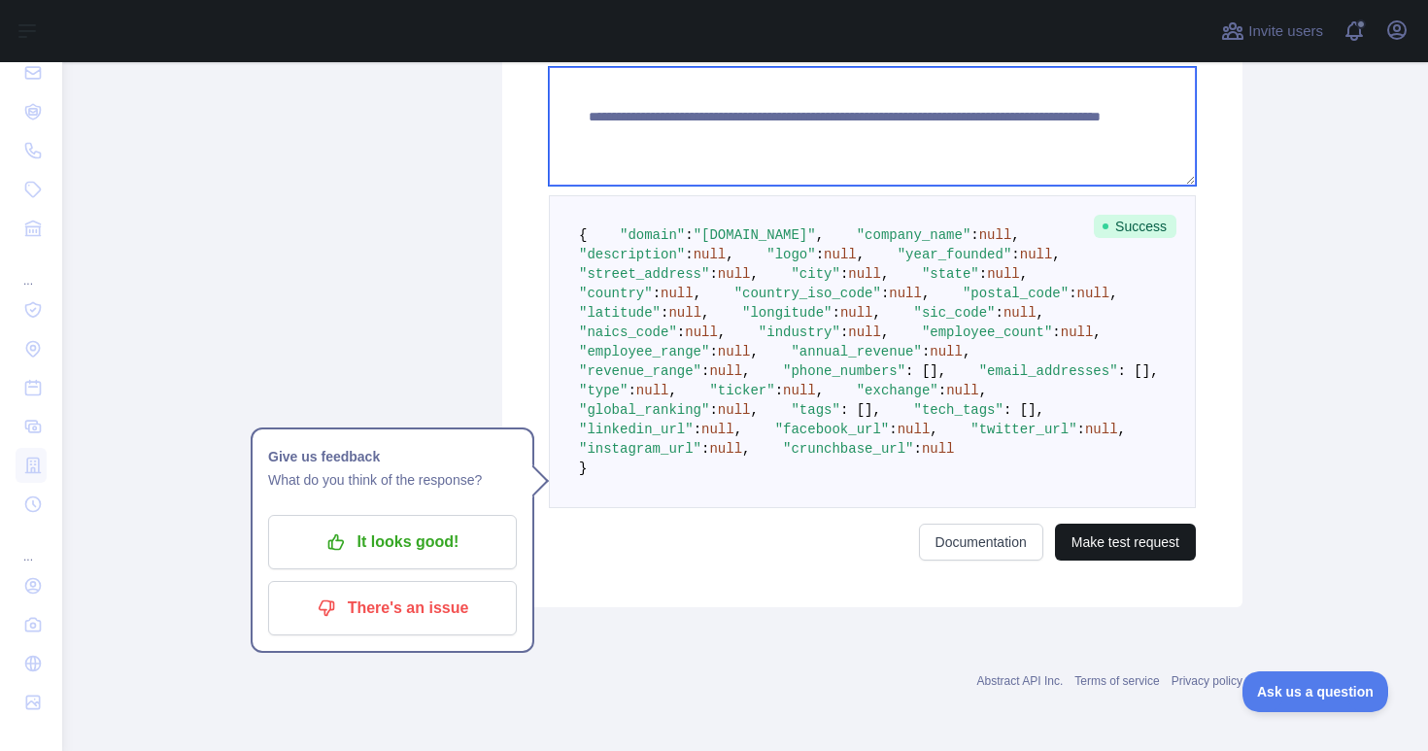
type textarea "**********"
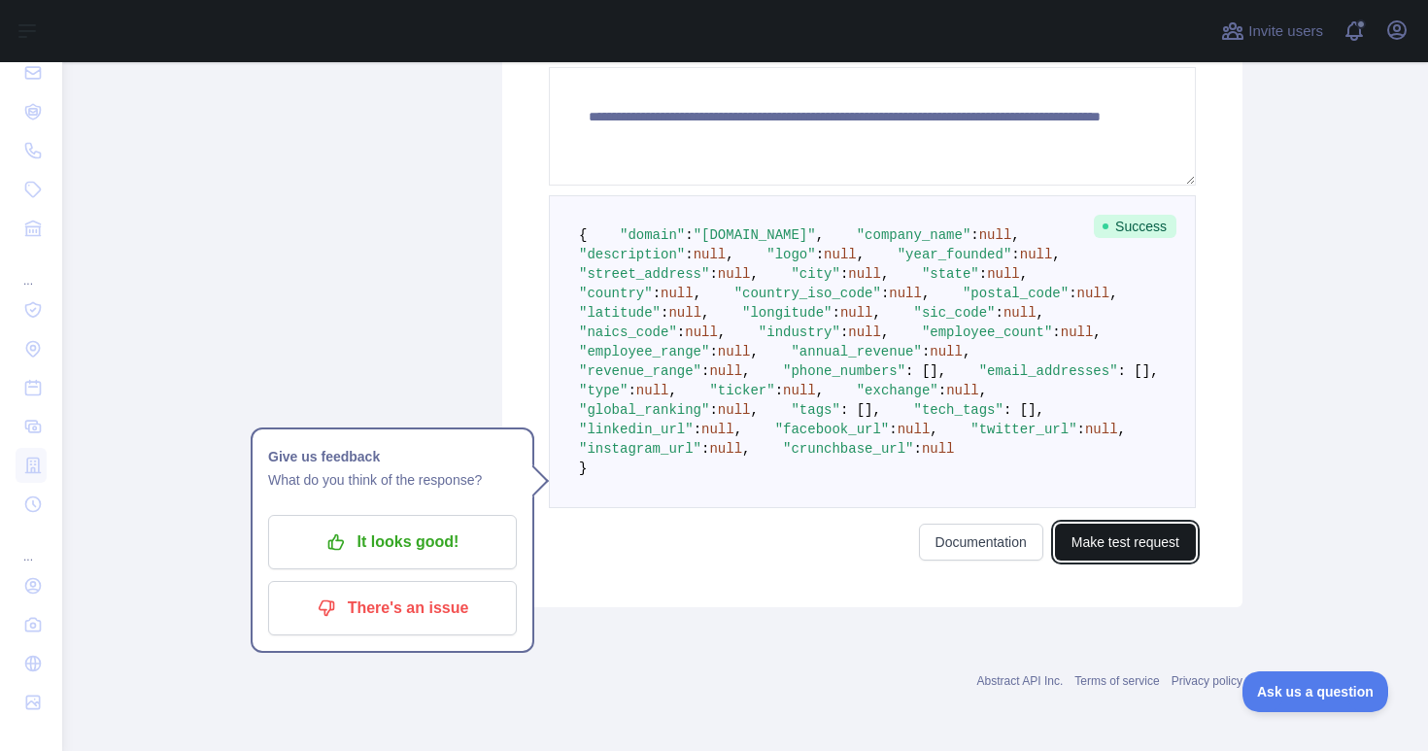
click at [1135, 561] on button "Make test request" at bounding box center [1125, 542] width 141 height 37
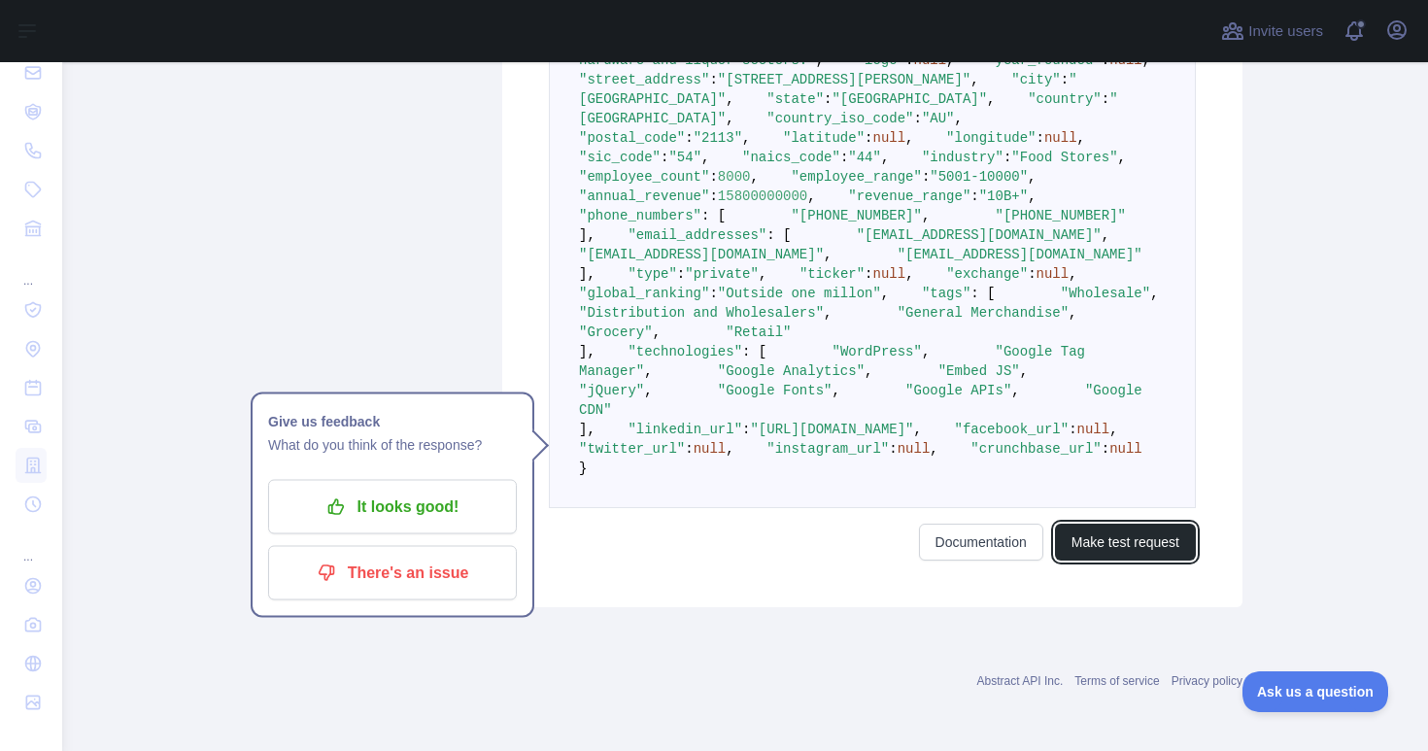
scroll to position [799, 0]
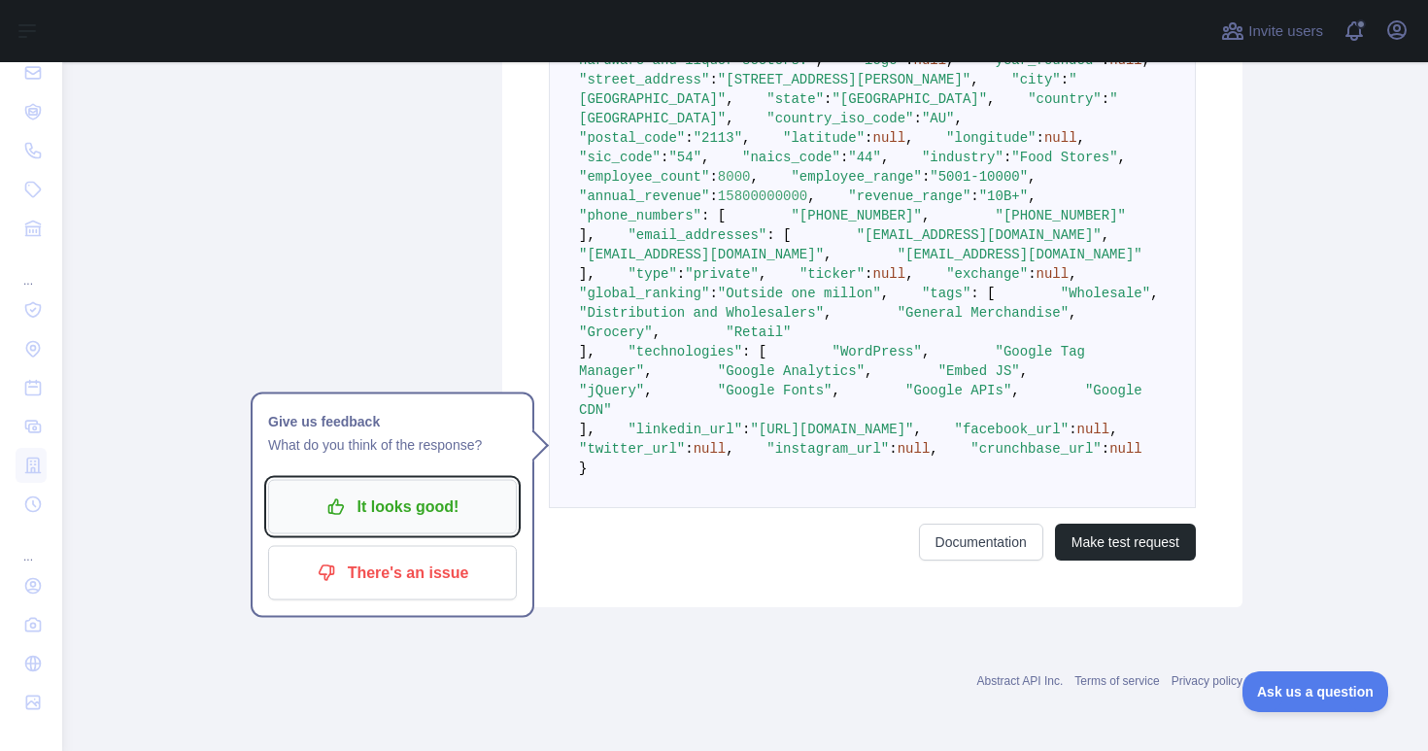
click at [457, 491] on p "It looks good!" at bounding box center [393, 507] width 220 height 33
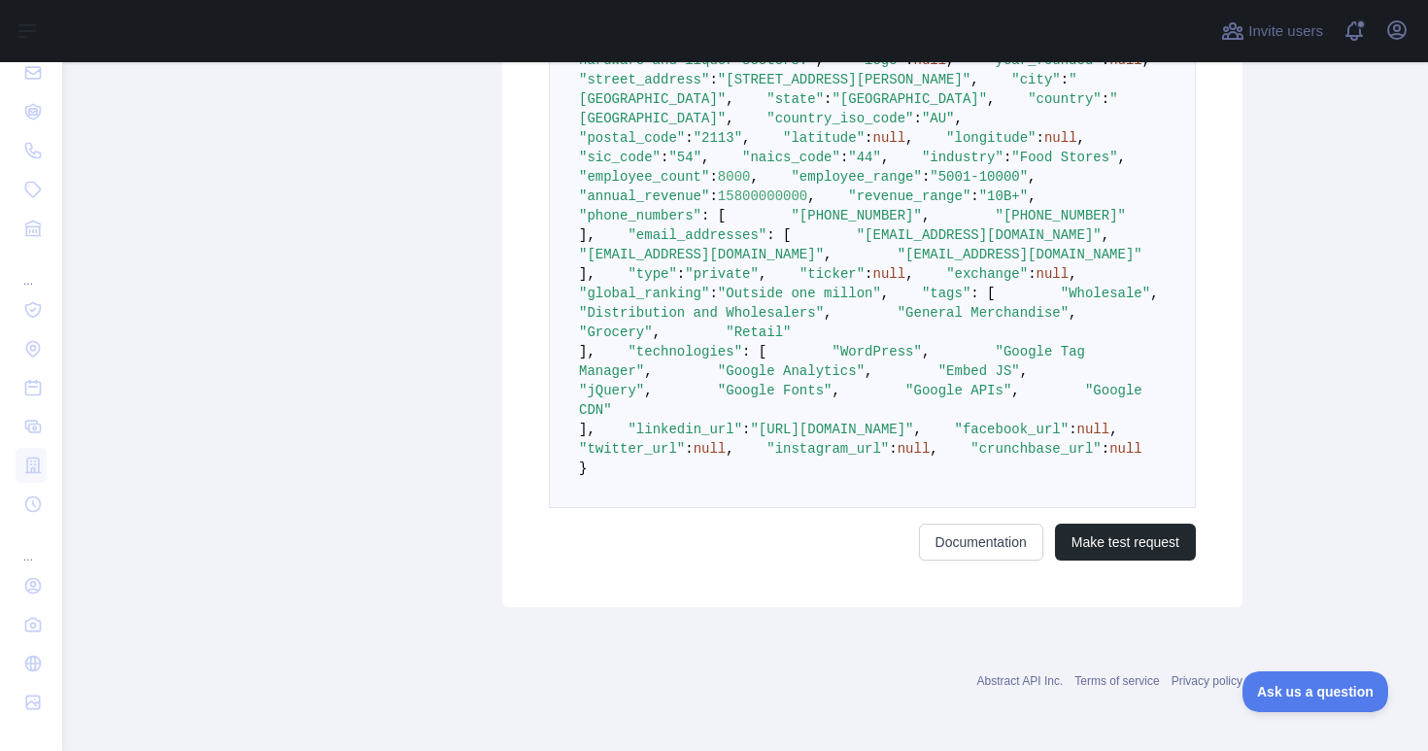
scroll to position [0, 0]
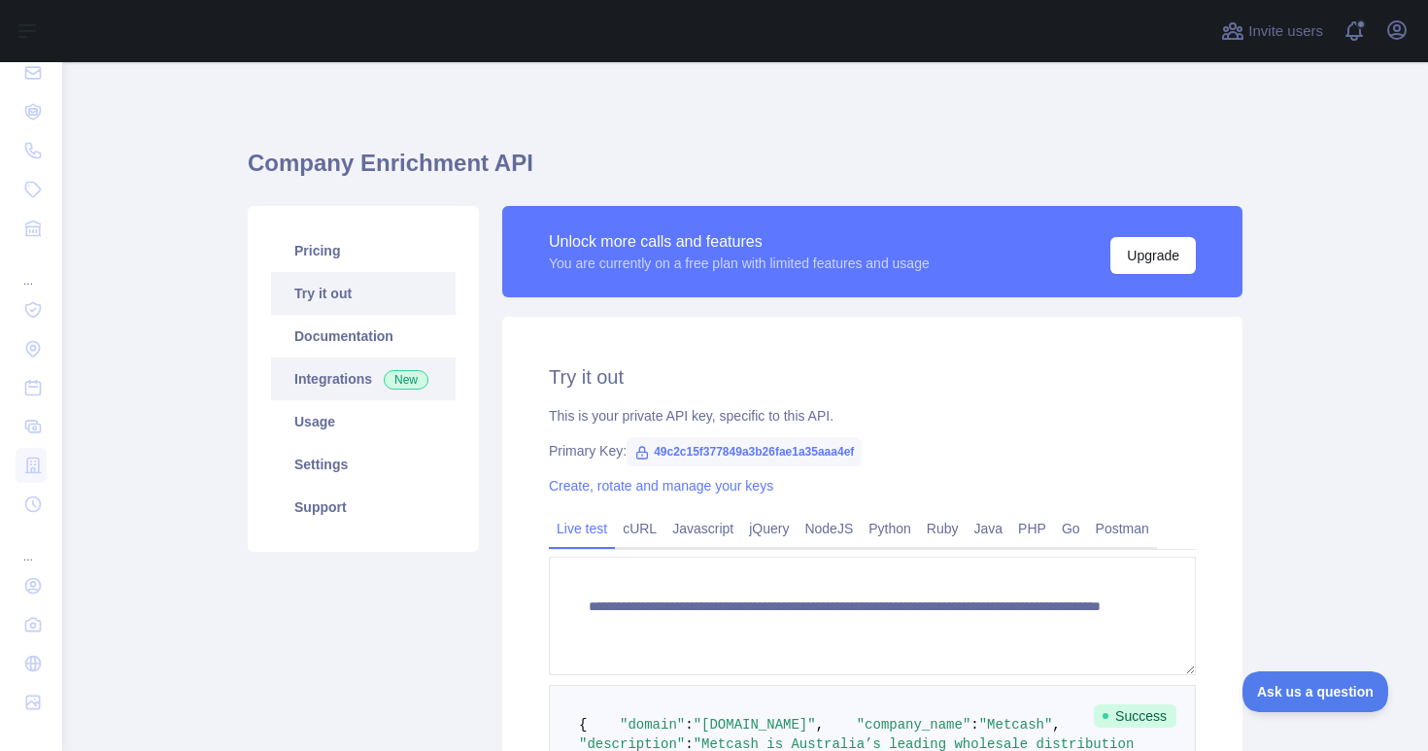
click at [345, 382] on link "Integrations New" at bounding box center [363, 379] width 185 height 43
